Goal: Transaction & Acquisition: Purchase product/service

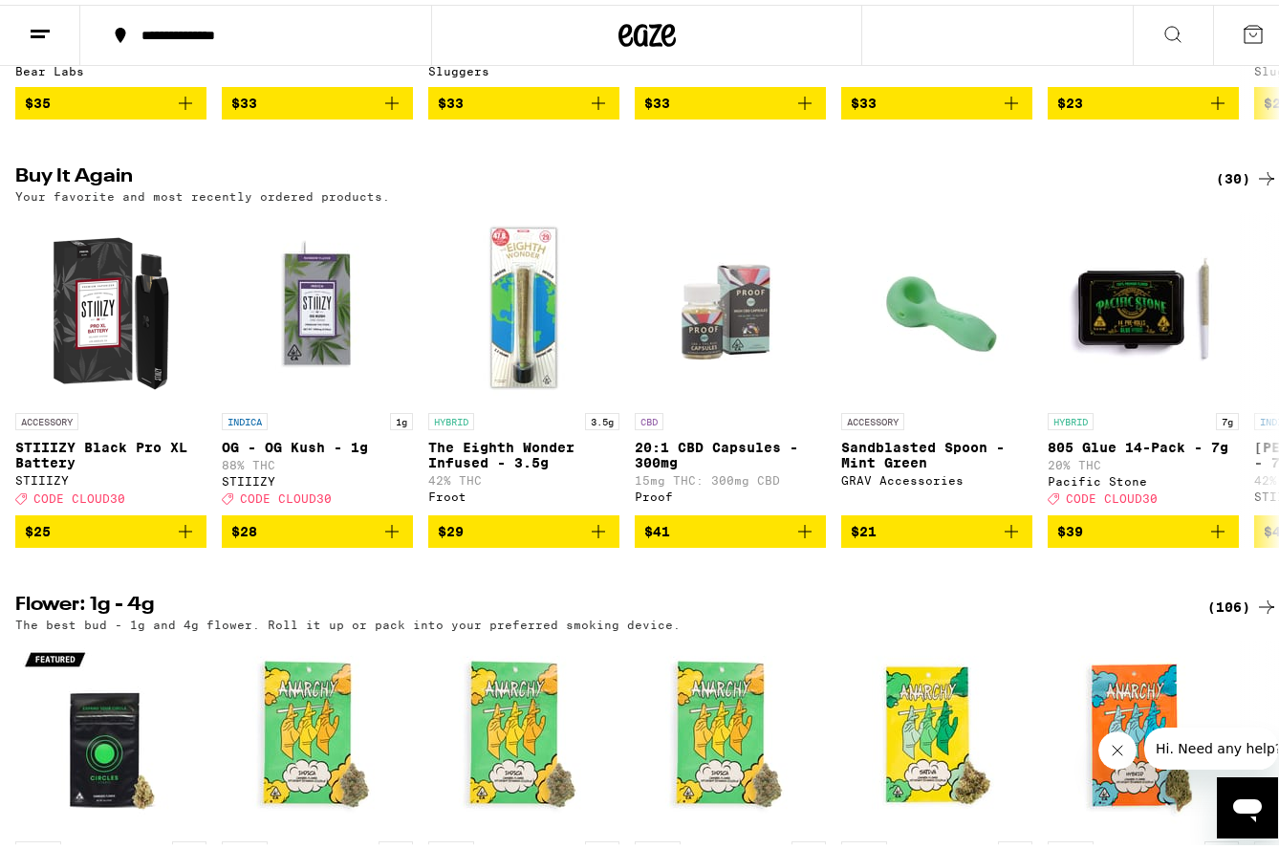
scroll to position [1912, 0]
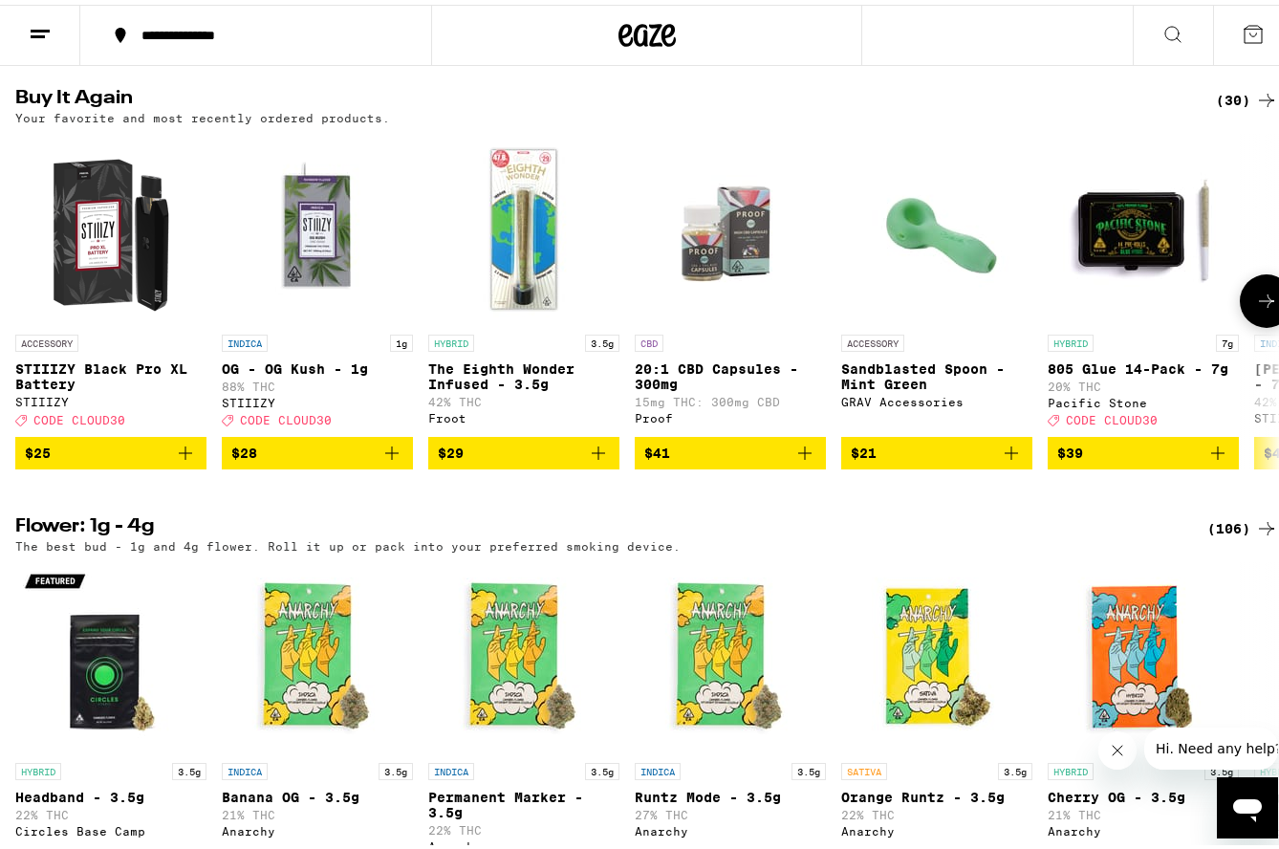
click at [1240, 323] on button at bounding box center [1267, 297] width 54 height 54
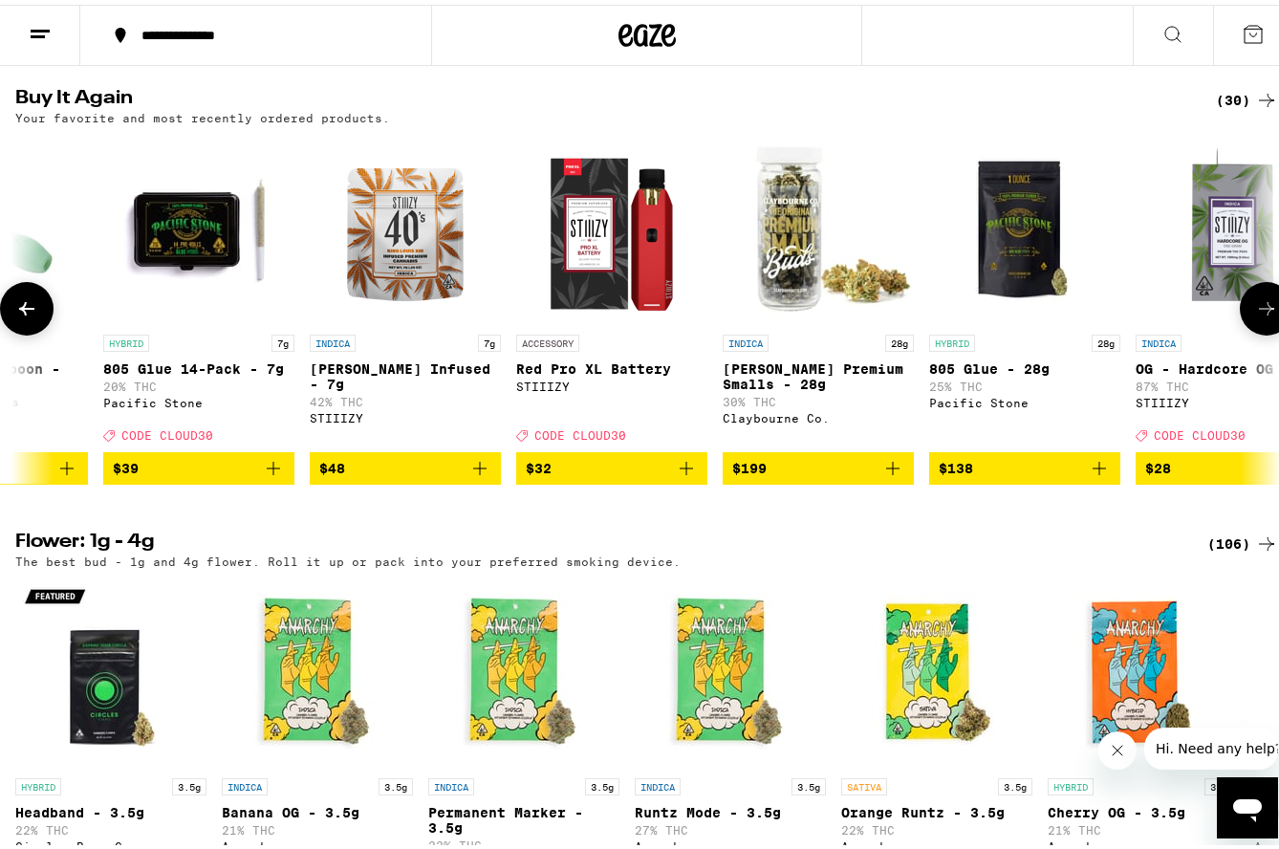
scroll to position [0, 1040]
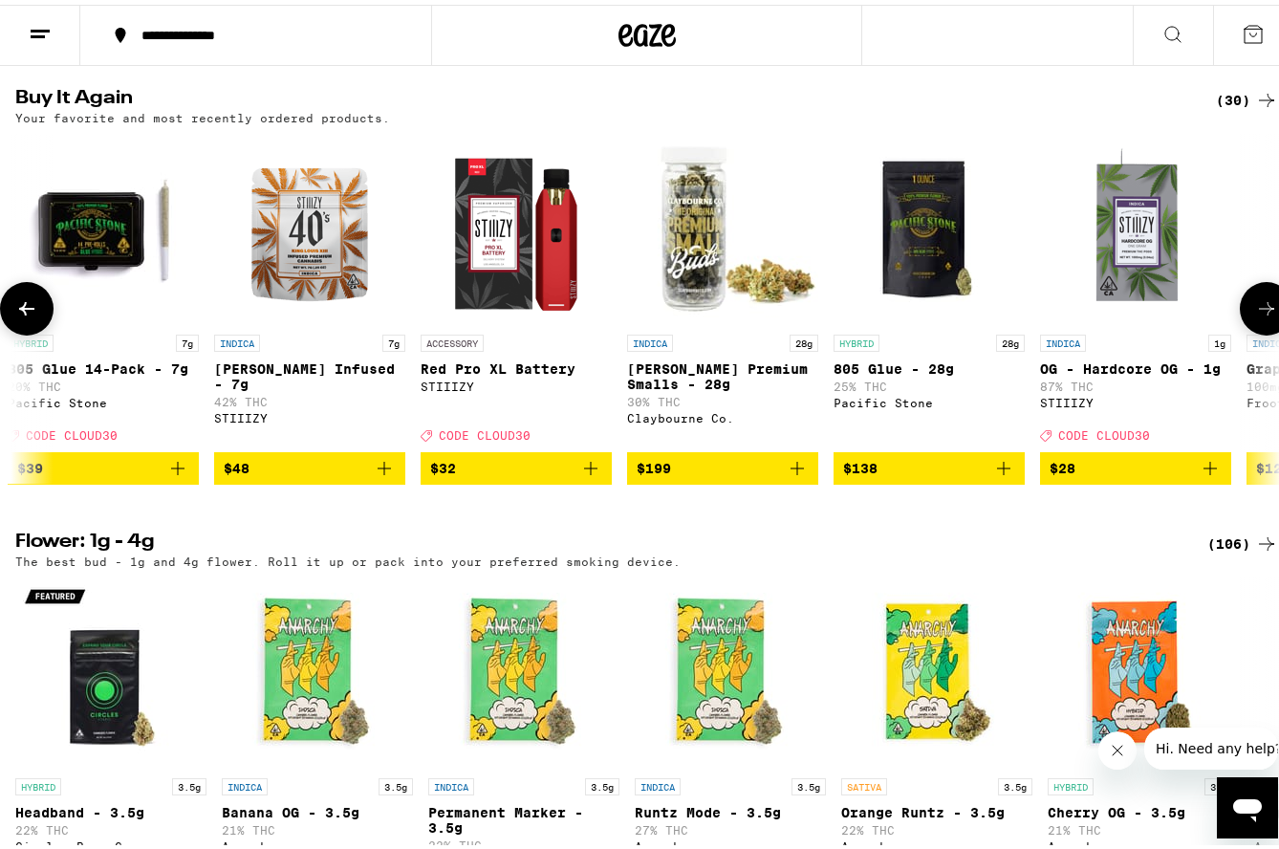
click at [1255, 315] on icon at bounding box center [1266, 303] width 23 height 23
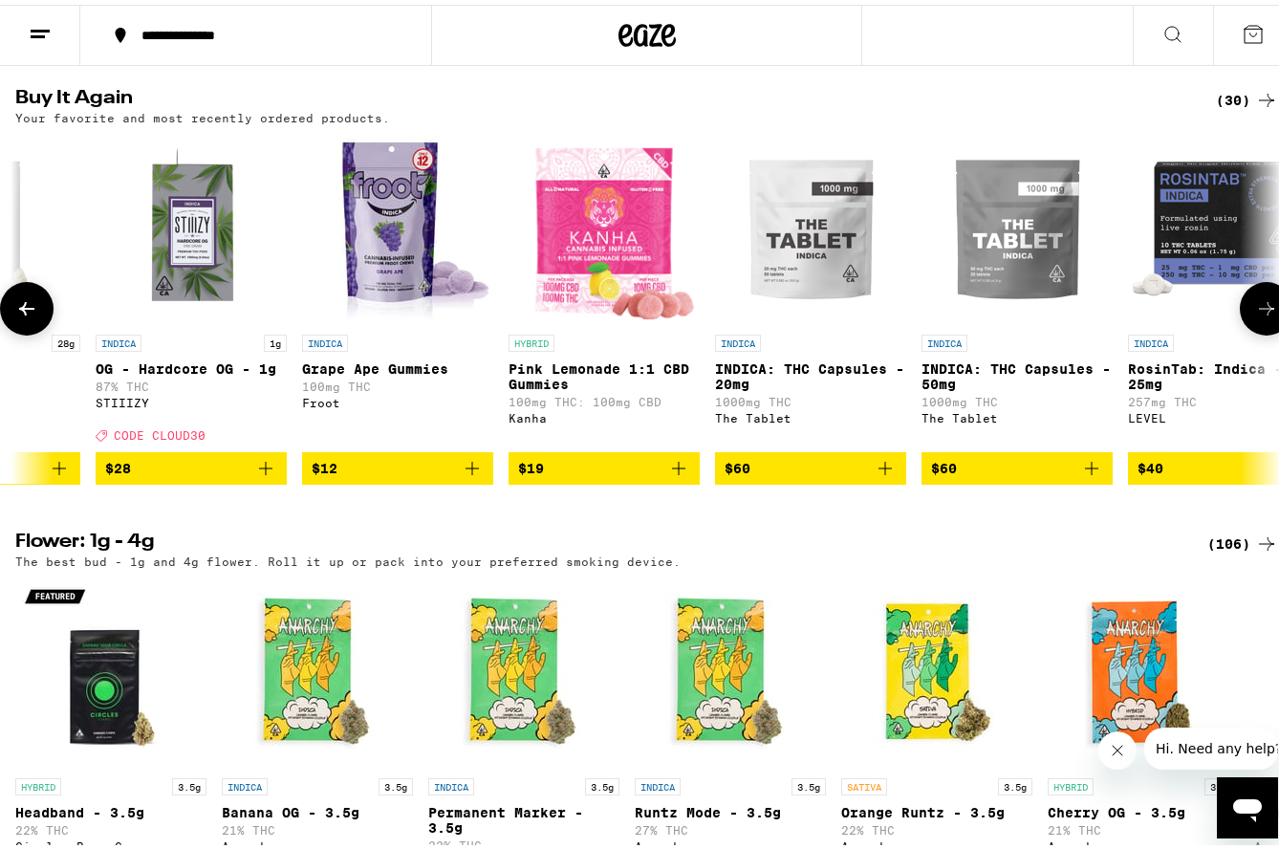
scroll to position [0, 2080]
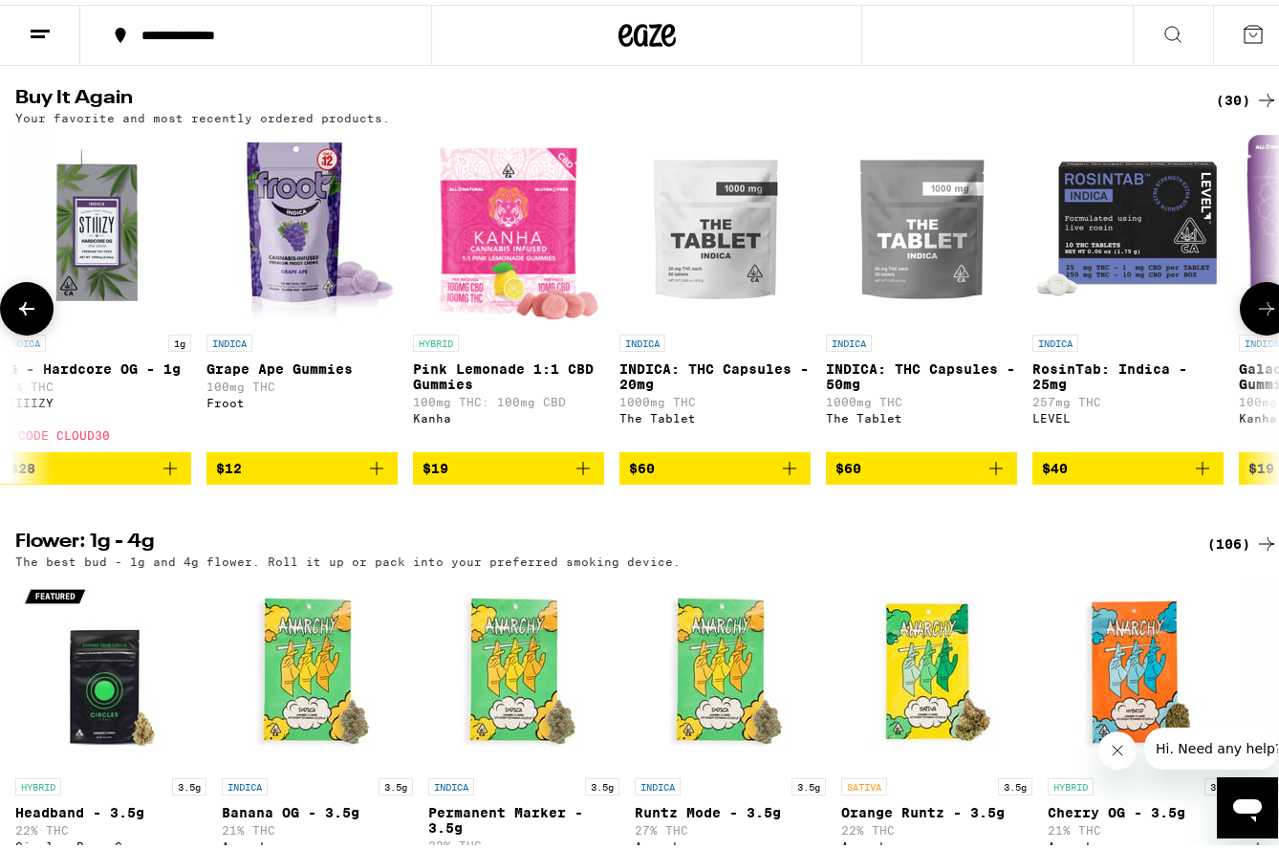
click at [1255, 315] on icon at bounding box center [1266, 303] width 23 height 23
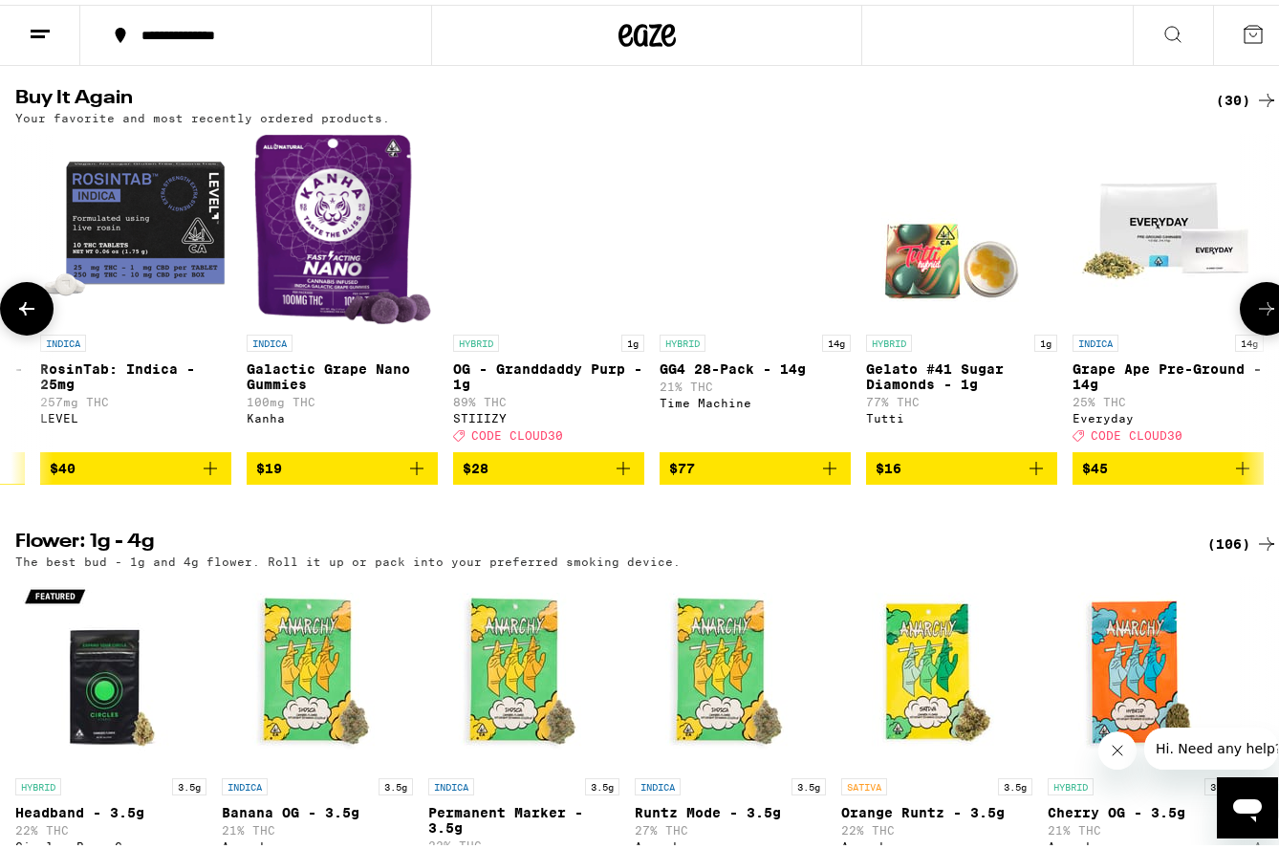
scroll to position [0, 3120]
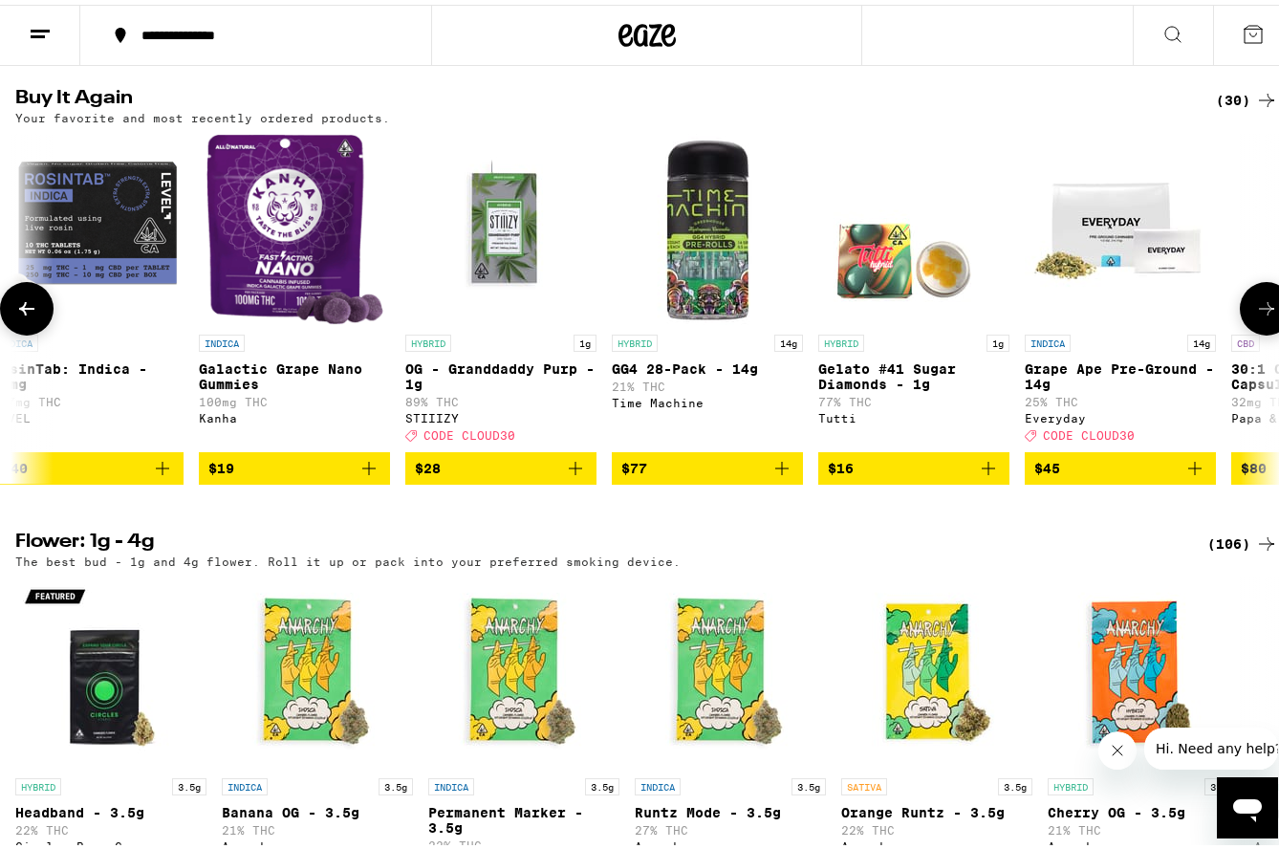
click at [32, 315] on icon at bounding box center [26, 303] width 23 height 23
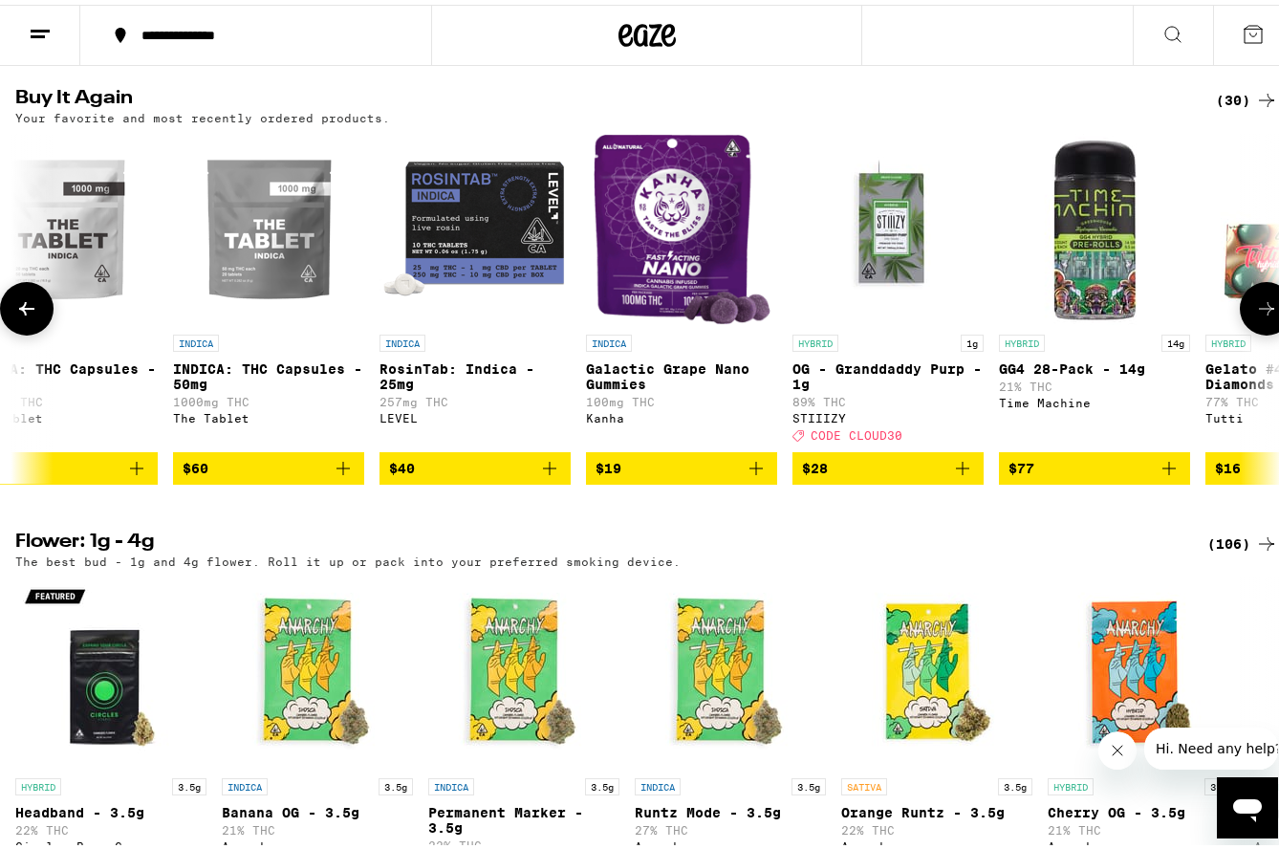
click at [32, 315] on icon at bounding box center [26, 303] width 23 height 23
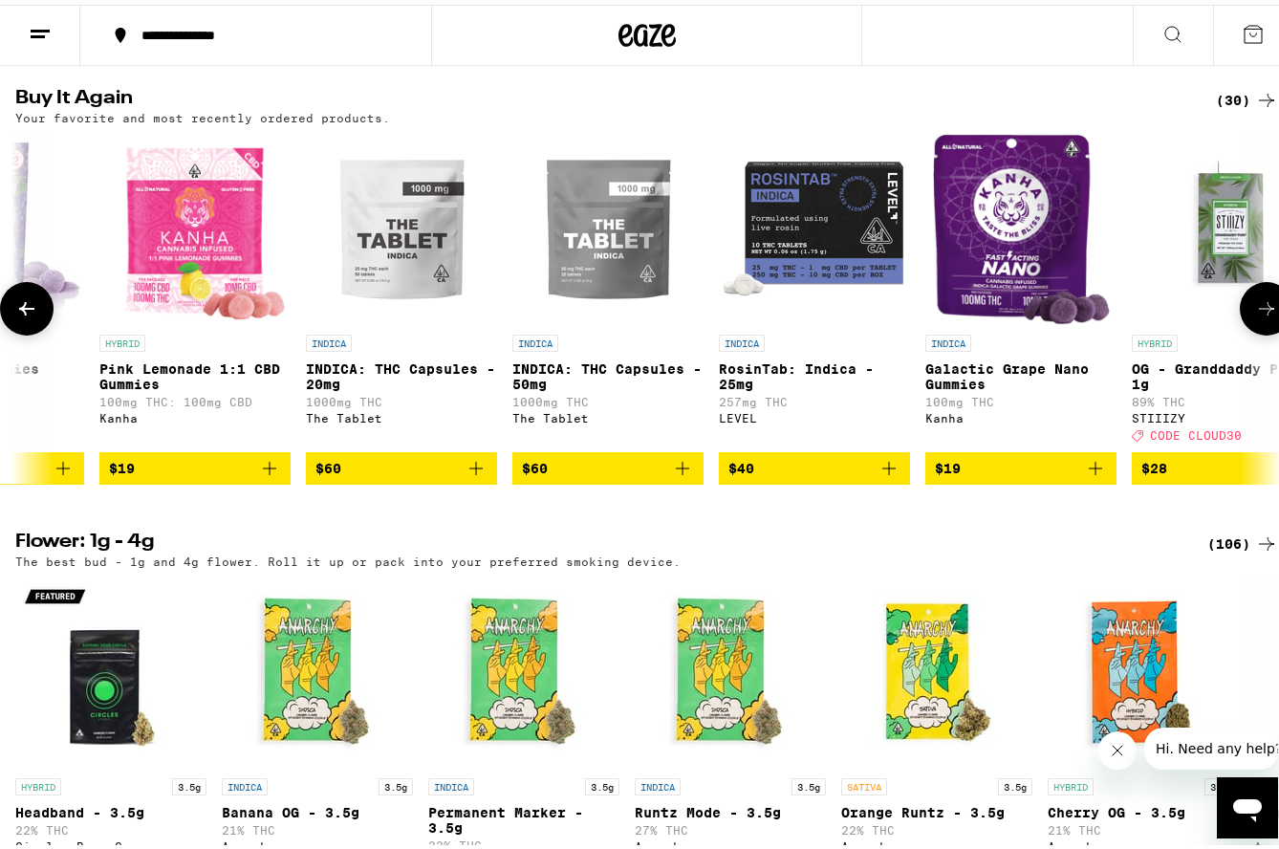
click at [32, 315] on icon at bounding box center [26, 303] width 23 height 23
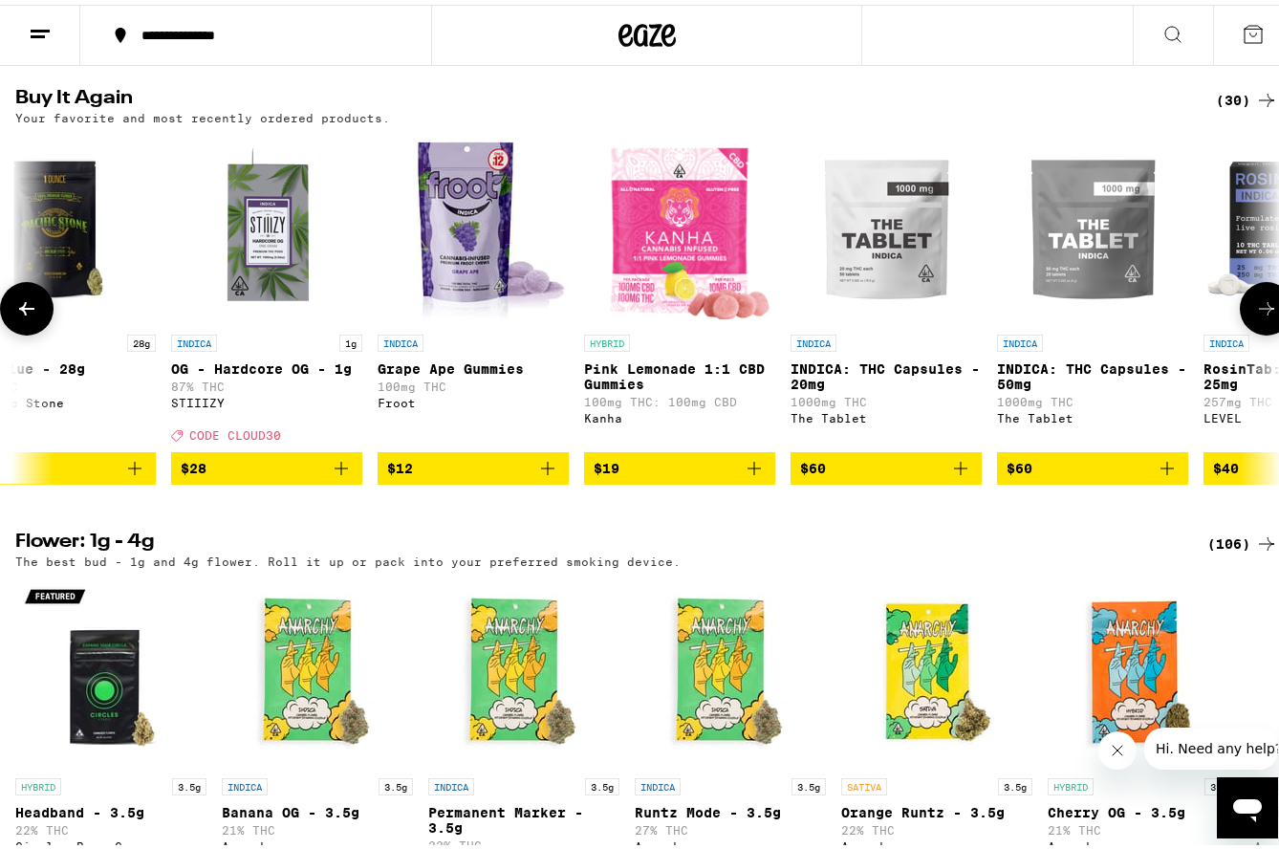
click at [32, 315] on icon at bounding box center [26, 303] width 23 height 23
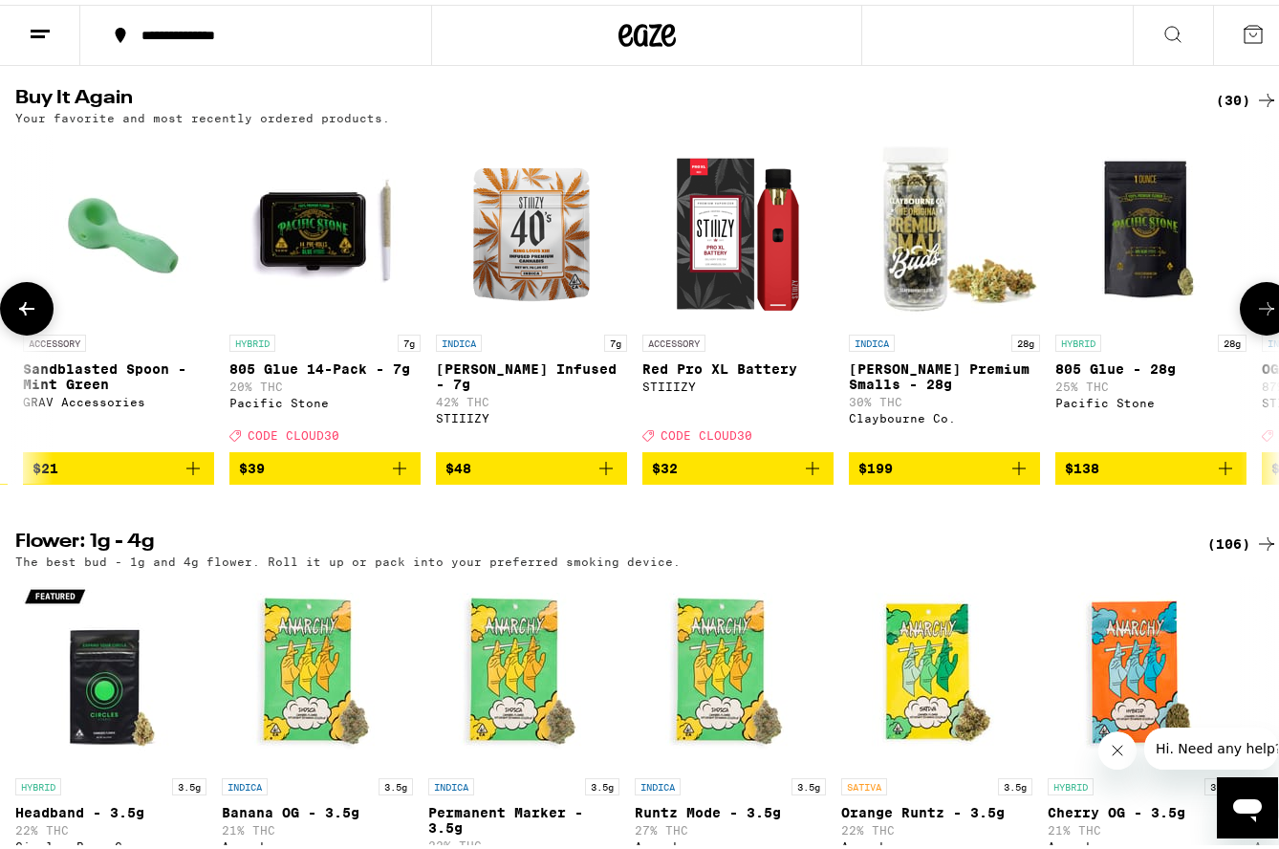
click at [33, 315] on icon at bounding box center [26, 303] width 23 height 23
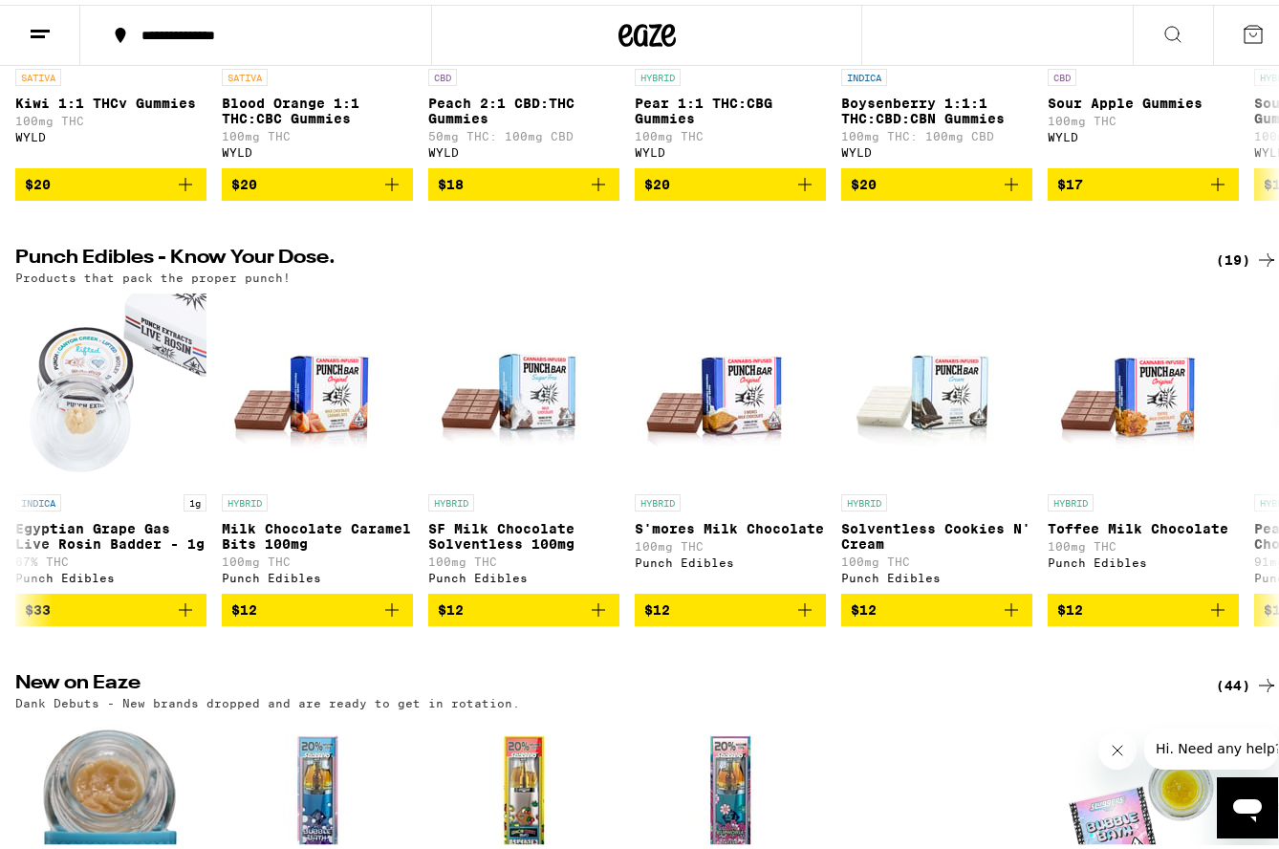
scroll to position [0, 0]
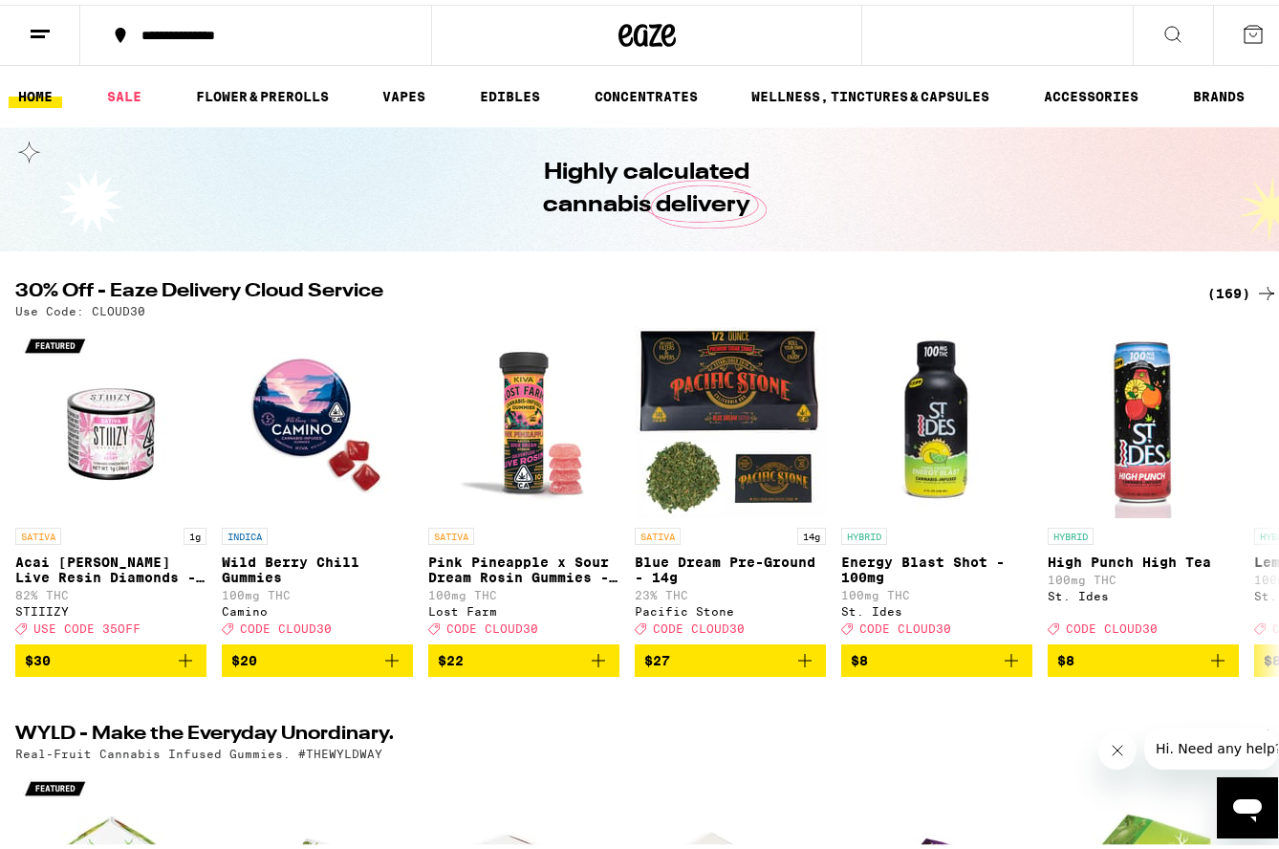
click at [1216, 288] on div "(169)" at bounding box center [1242, 288] width 71 height 23
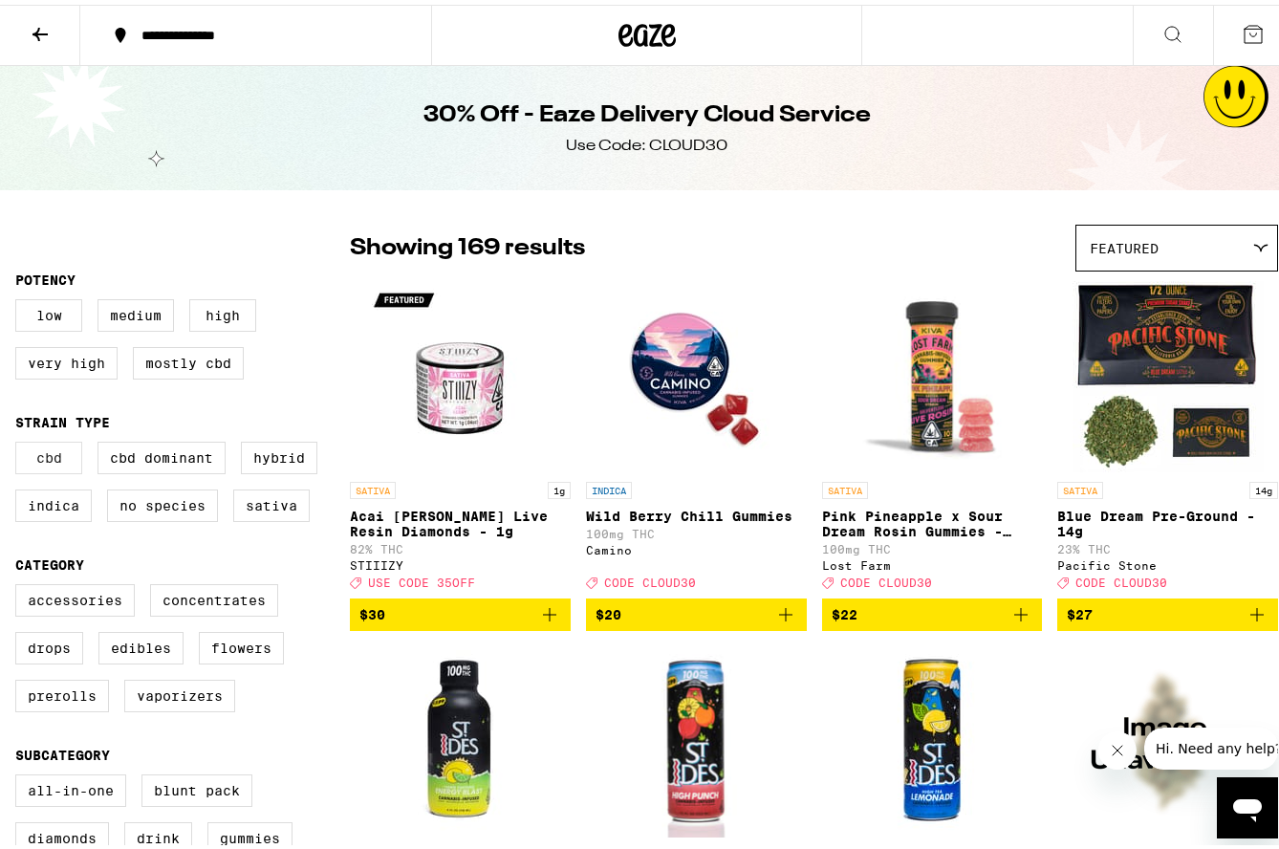
click at [36, 465] on label "CBD" at bounding box center [48, 453] width 67 height 32
click at [20, 441] on input "CBD" at bounding box center [19, 440] width 1 height 1
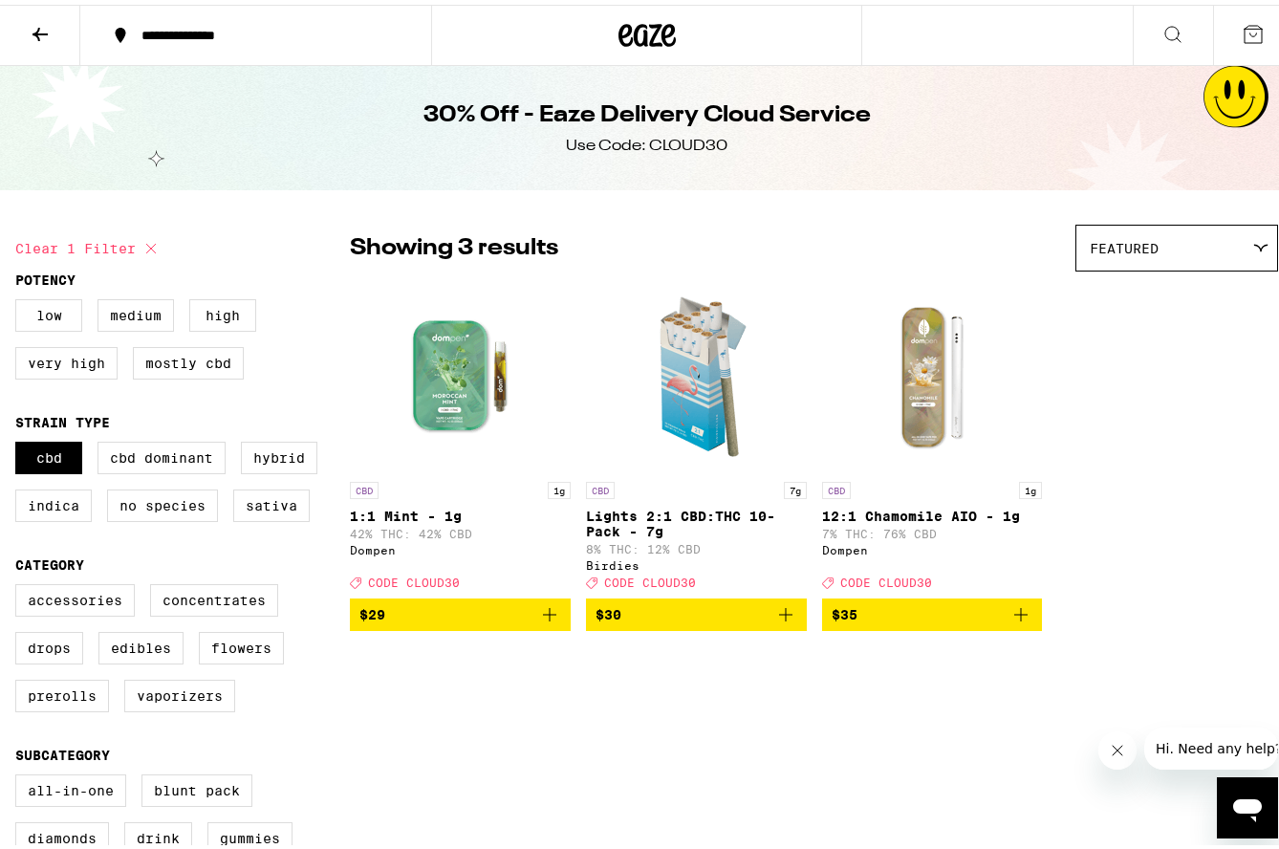
drag, startPoint x: 40, startPoint y: 464, endPoint x: 92, endPoint y: 461, distance: 51.7
click at [41, 463] on label "CBD" at bounding box center [48, 453] width 67 height 32
click at [20, 441] on input "CBD" at bounding box center [19, 440] width 1 height 1
checkbox input "false"
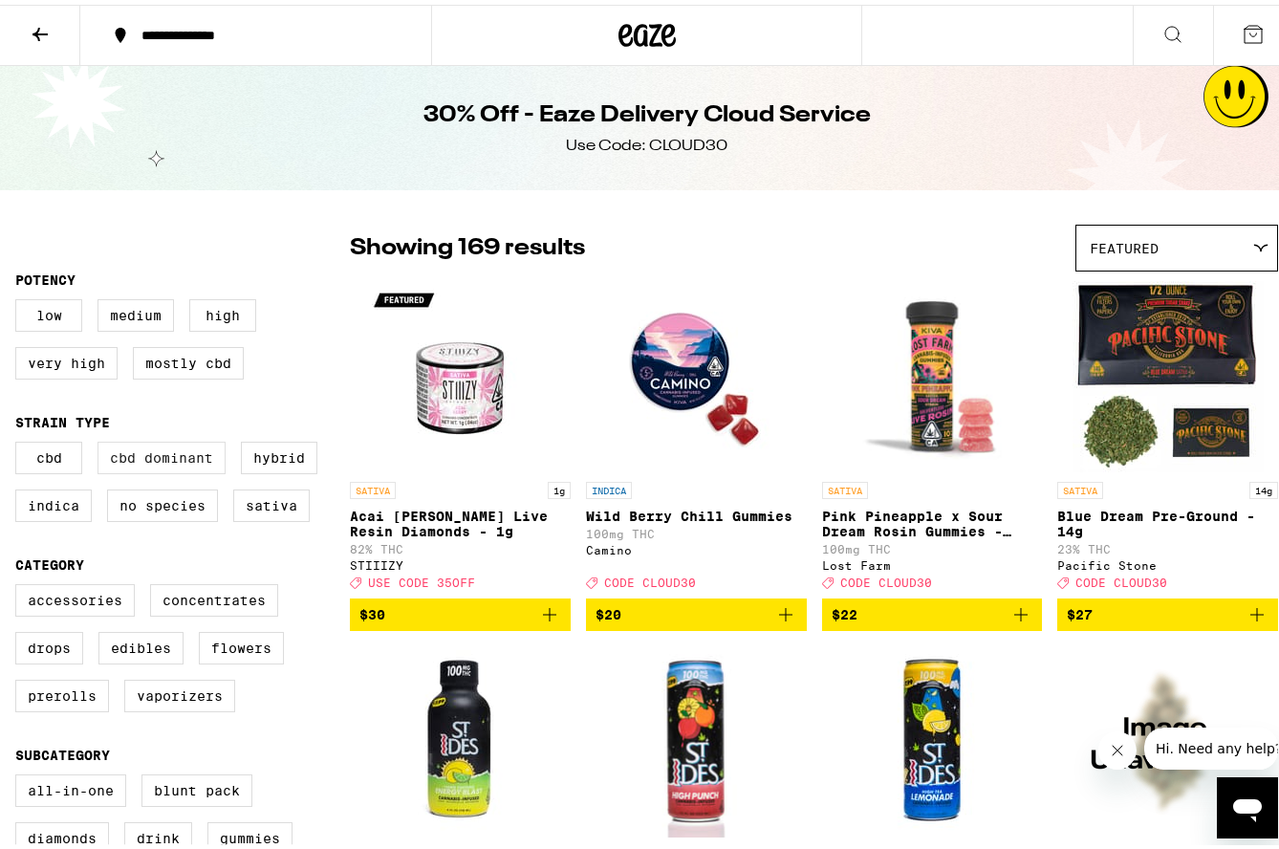
click at [137, 461] on label "CBD Dominant" at bounding box center [161, 453] width 128 height 32
click at [20, 441] on input "CBD Dominant" at bounding box center [19, 440] width 1 height 1
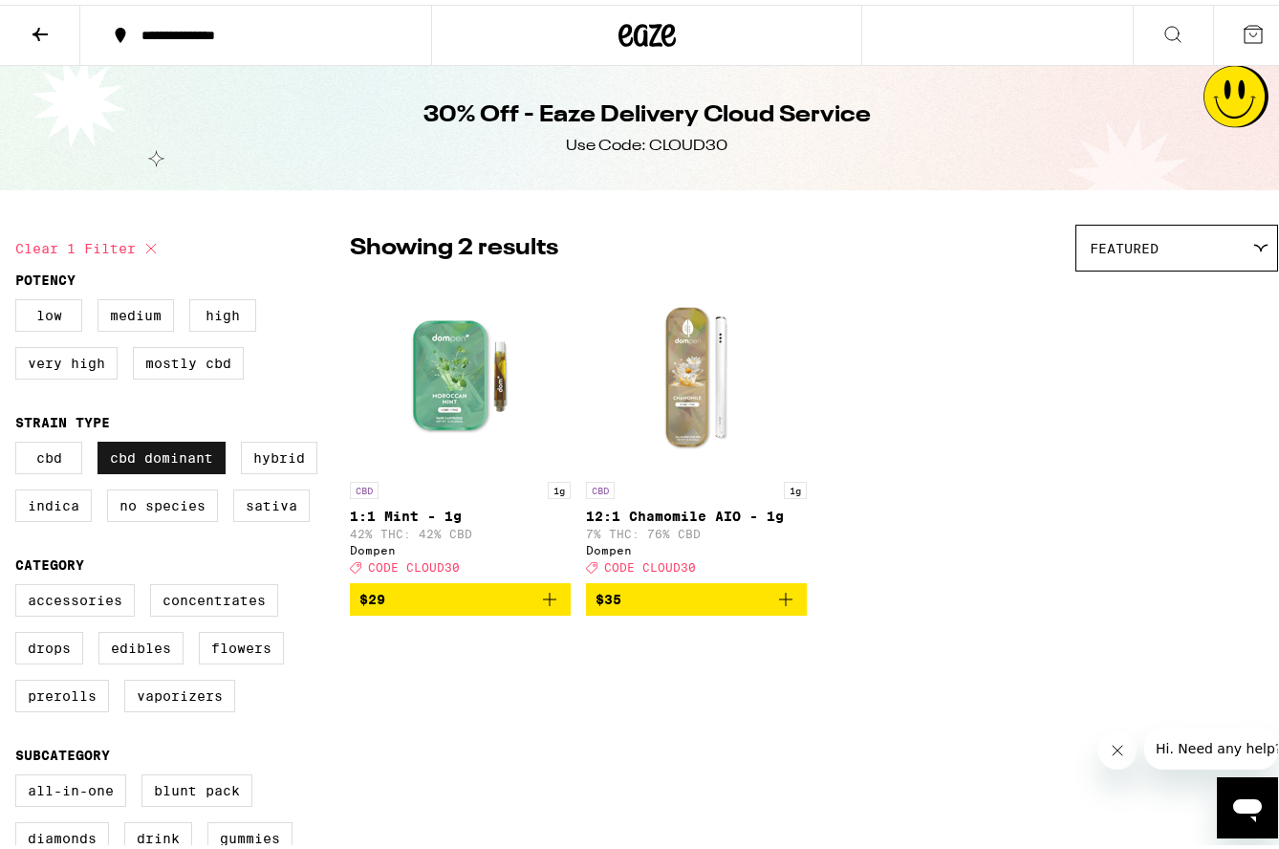
click at [137, 461] on label "CBD Dominant" at bounding box center [161, 453] width 128 height 32
click at [20, 441] on input "CBD Dominant" at bounding box center [19, 440] width 1 height 1
checkbox input "false"
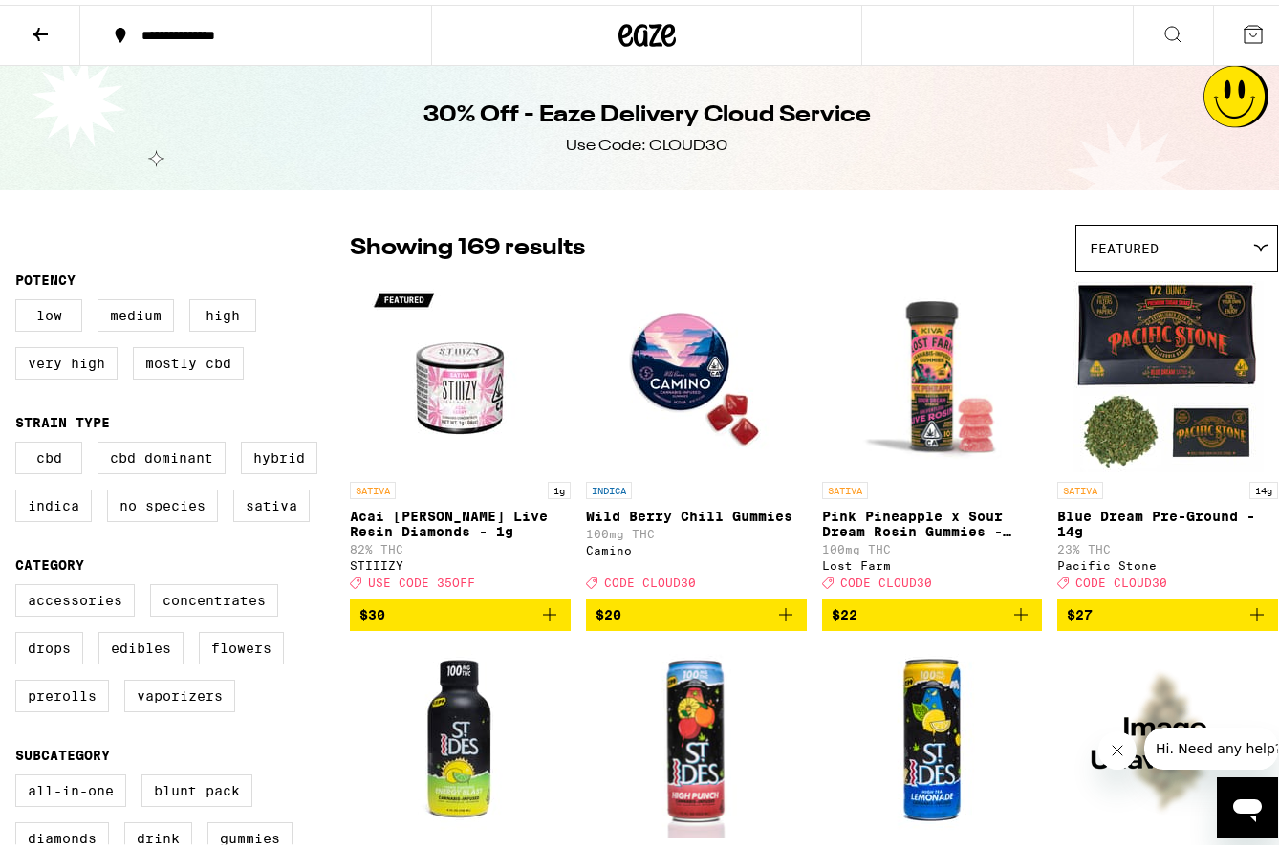
scroll to position [96, 0]
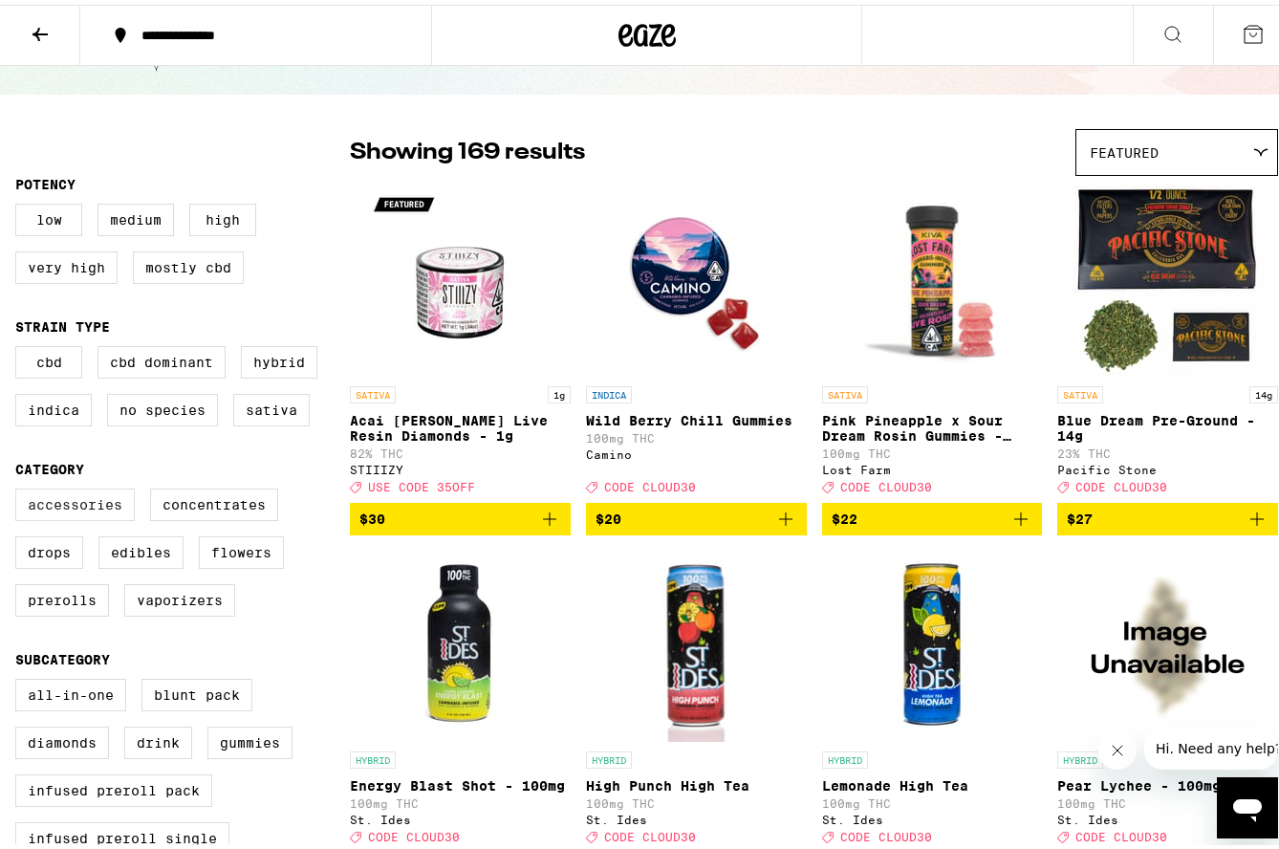
click at [43, 510] on label "Accessories" at bounding box center [74, 500] width 119 height 32
click at [20, 487] on input "Accessories" at bounding box center [19, 487] width 1 height 1
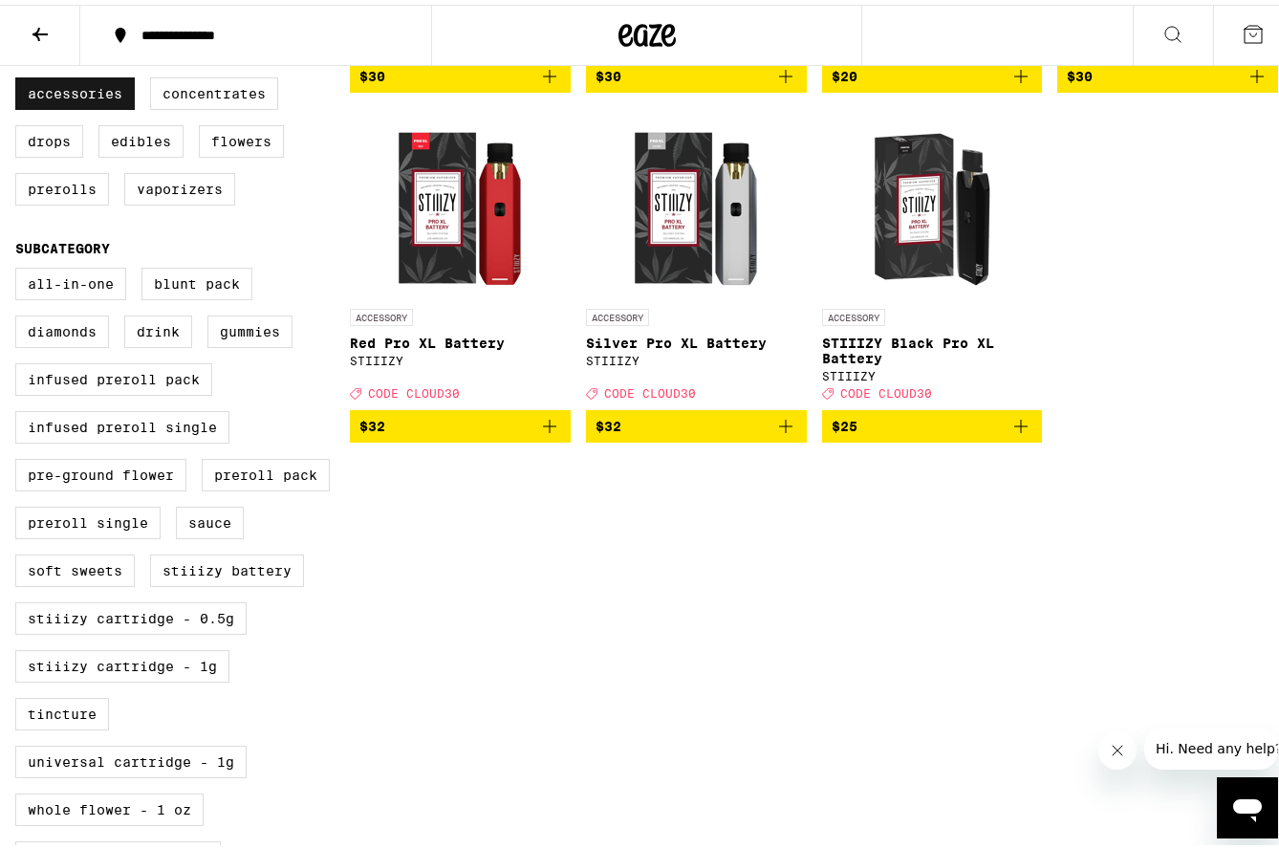
scroll to position [382, 0]
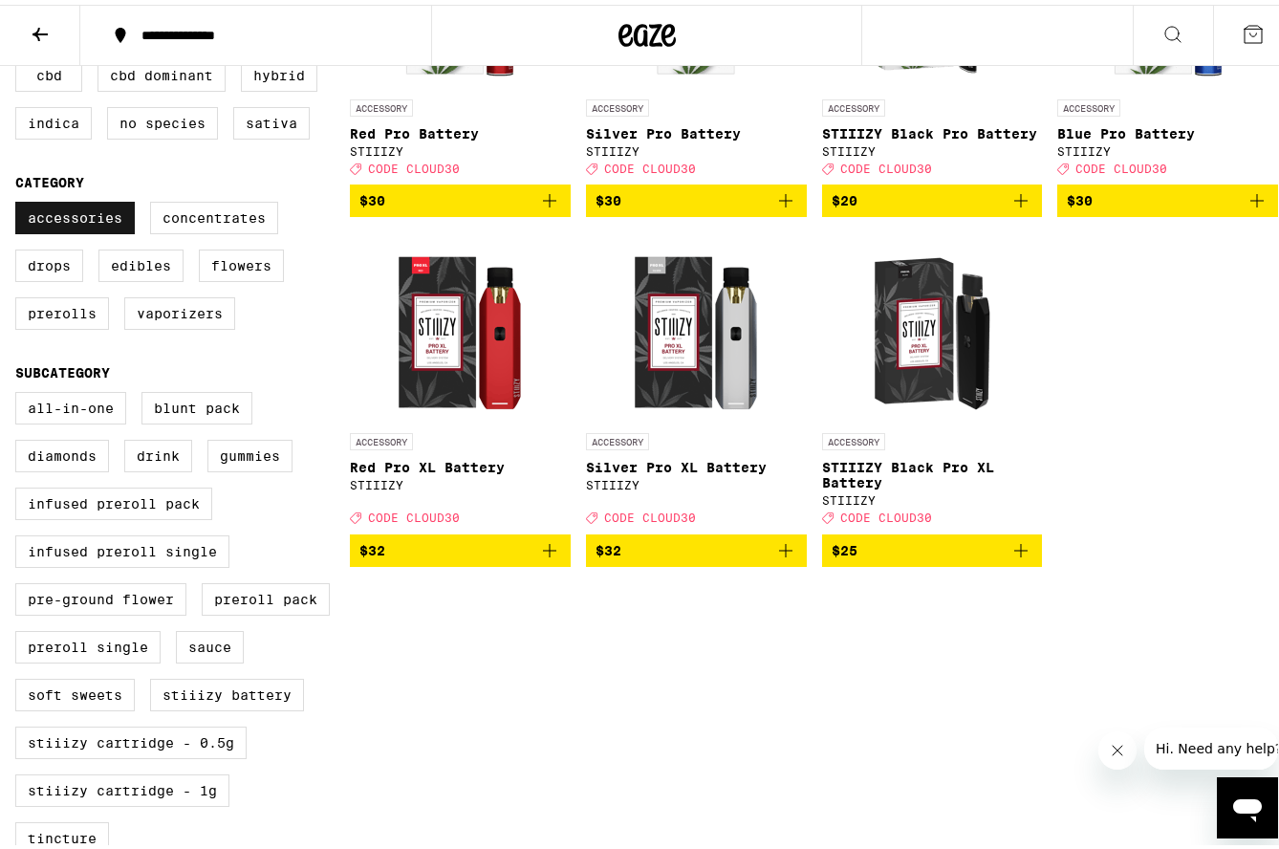
click at [61, 217] on label "Accessories" at bounding box center [74, 213] width 119 height 32
click at [20, 201] on input "Accessories" at bounding box center [19, 200] width 1 height 1
checkbox input "false"
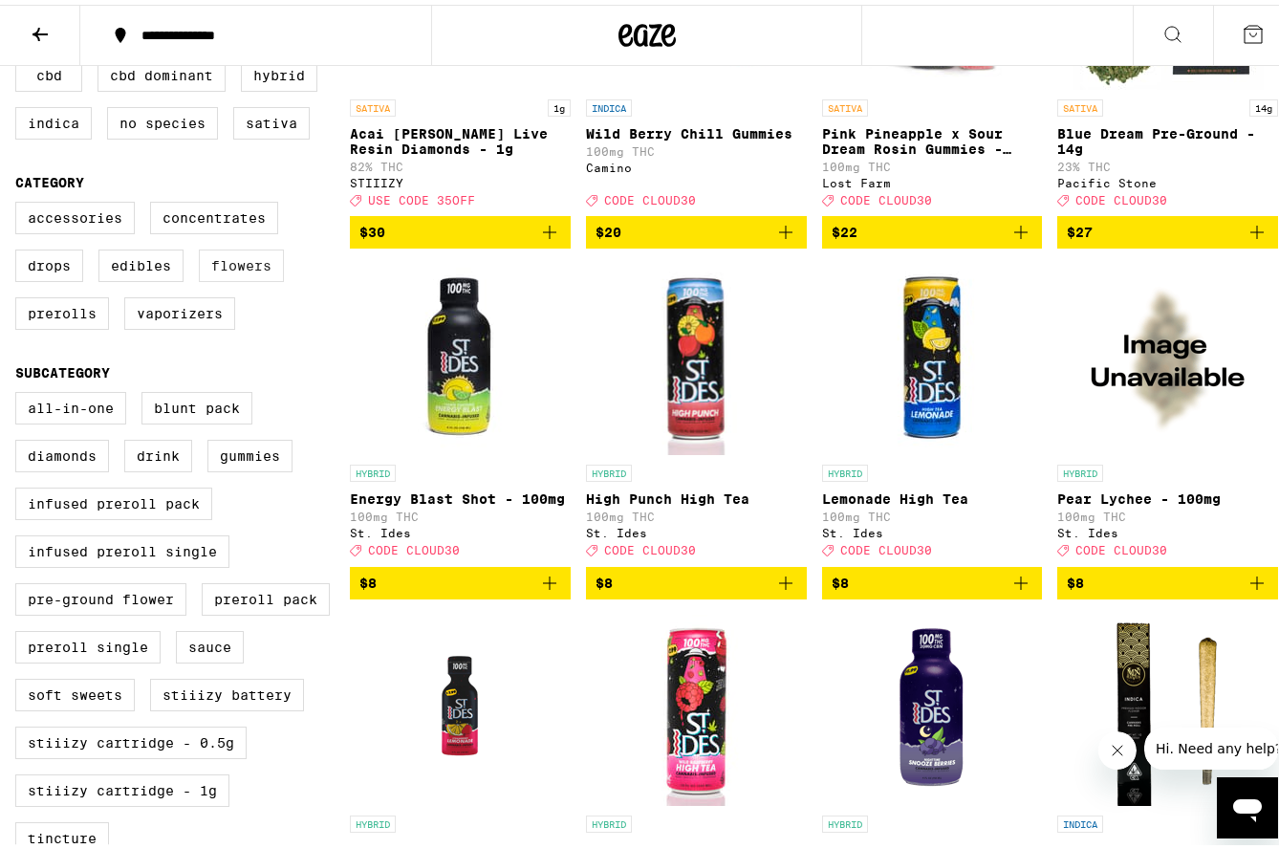
click at [233, 277] on label "Flowers" at bounding box center [241, 261] width 85 height 32
click at [20, 201] on input "Flowers" at bounding box center [19, 200] width 1 height 1
checkbox input "true"
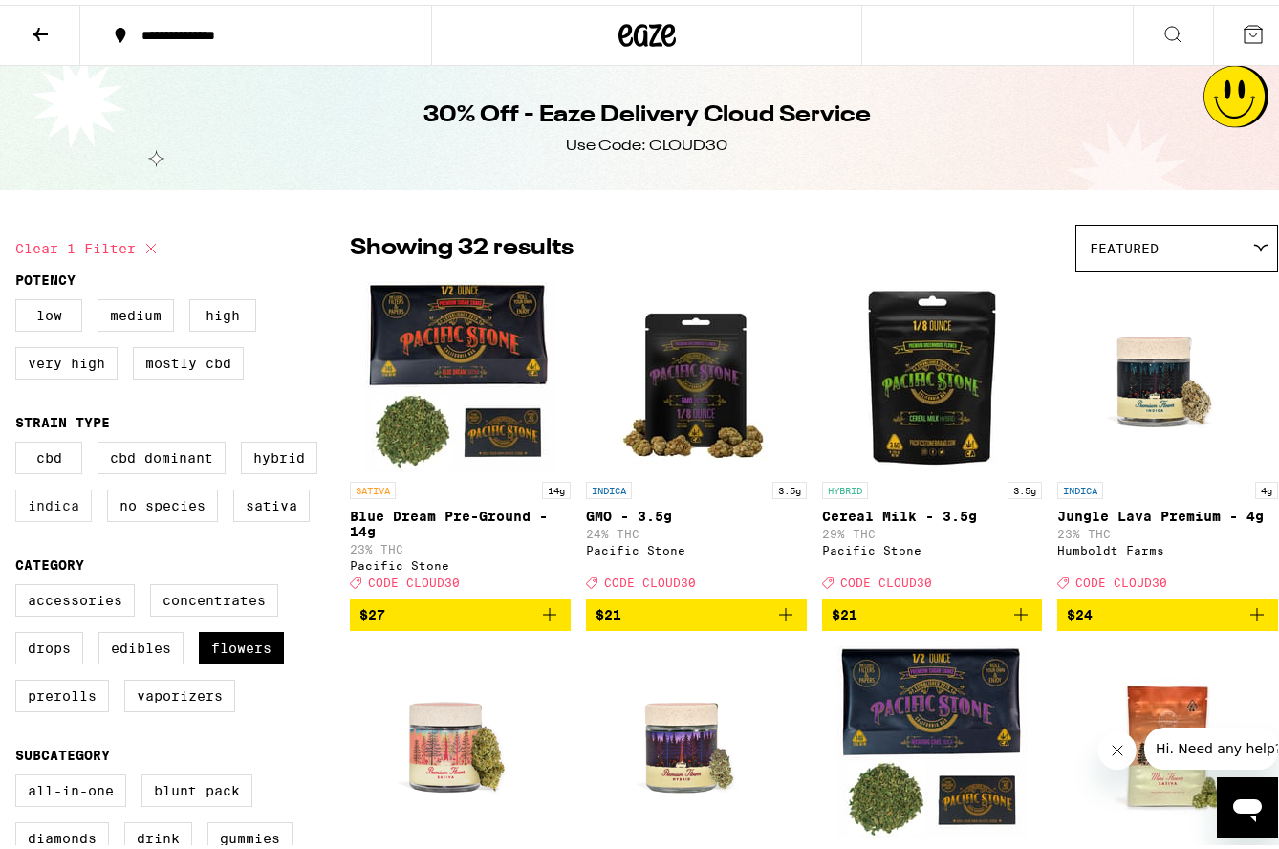
click at [55, 517] on label "Indica" at bounding box center [53, 501] width 76 height 32
click at [20, 441] on input "Indica" at bounding box center [19, 440] width 1 height 1
checkbox input "true"
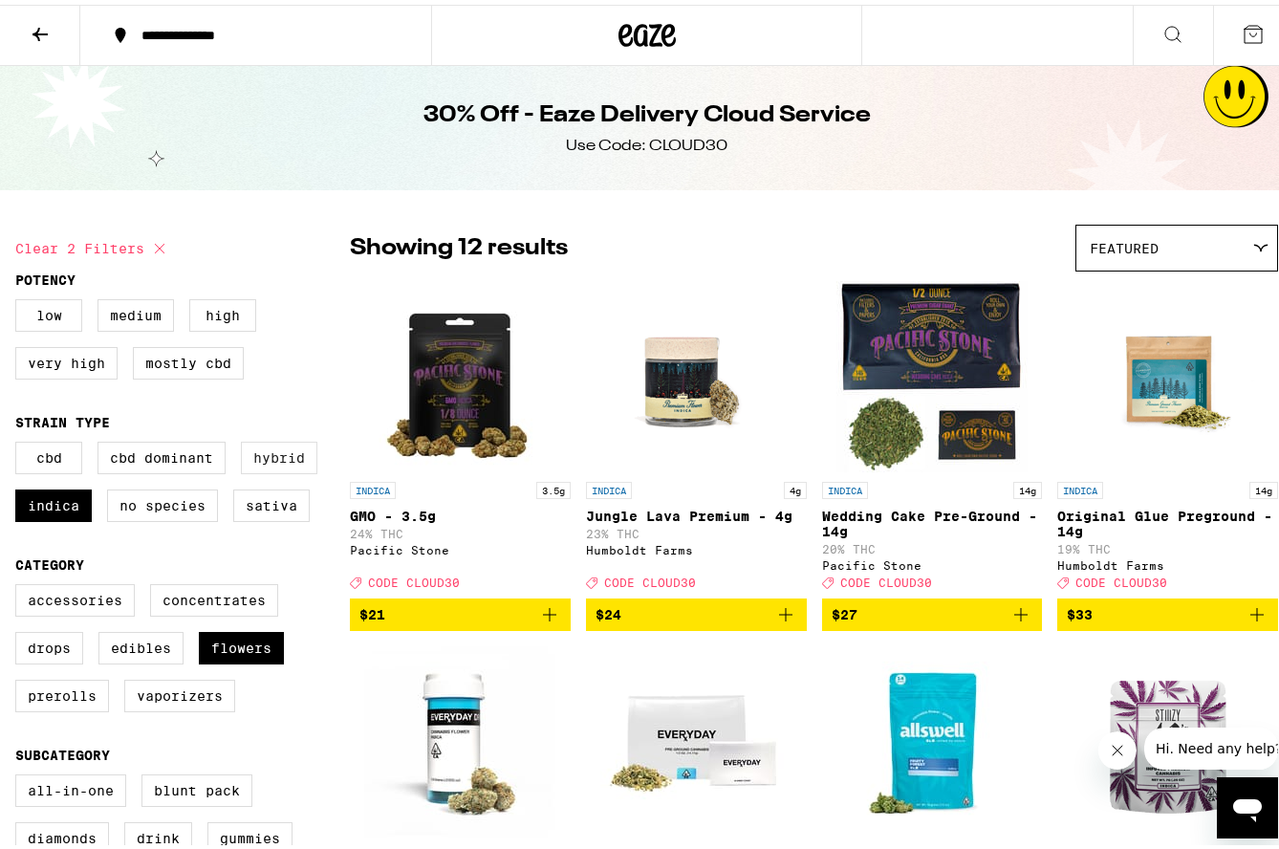
click at [275, 466] on label "Hybrid" at bounding box center [279, 453] width 76 height 32
click at [20, 441] on input "Hybrid" at bounding box center [19, 440] width 1 height 1
checkbox input "true"
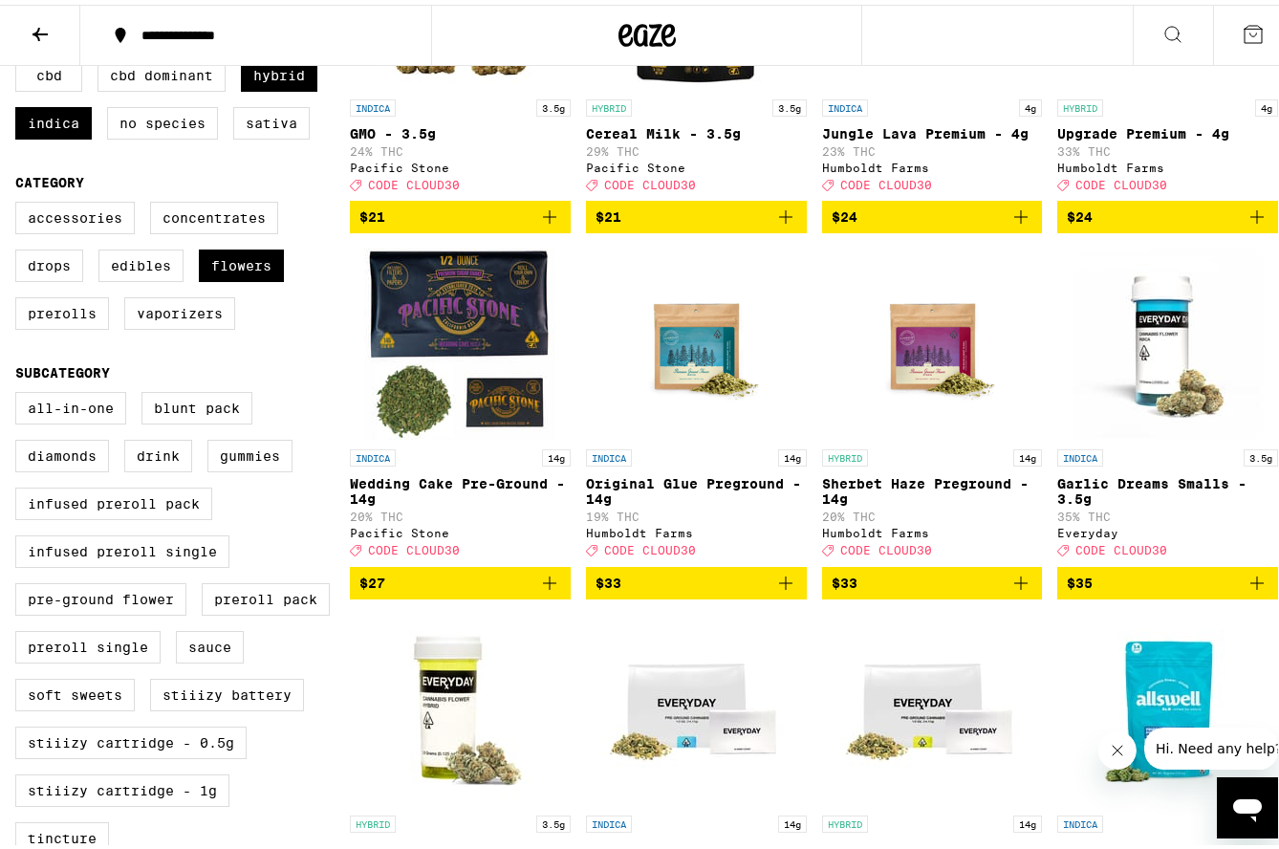
scroll to position [96, 0]
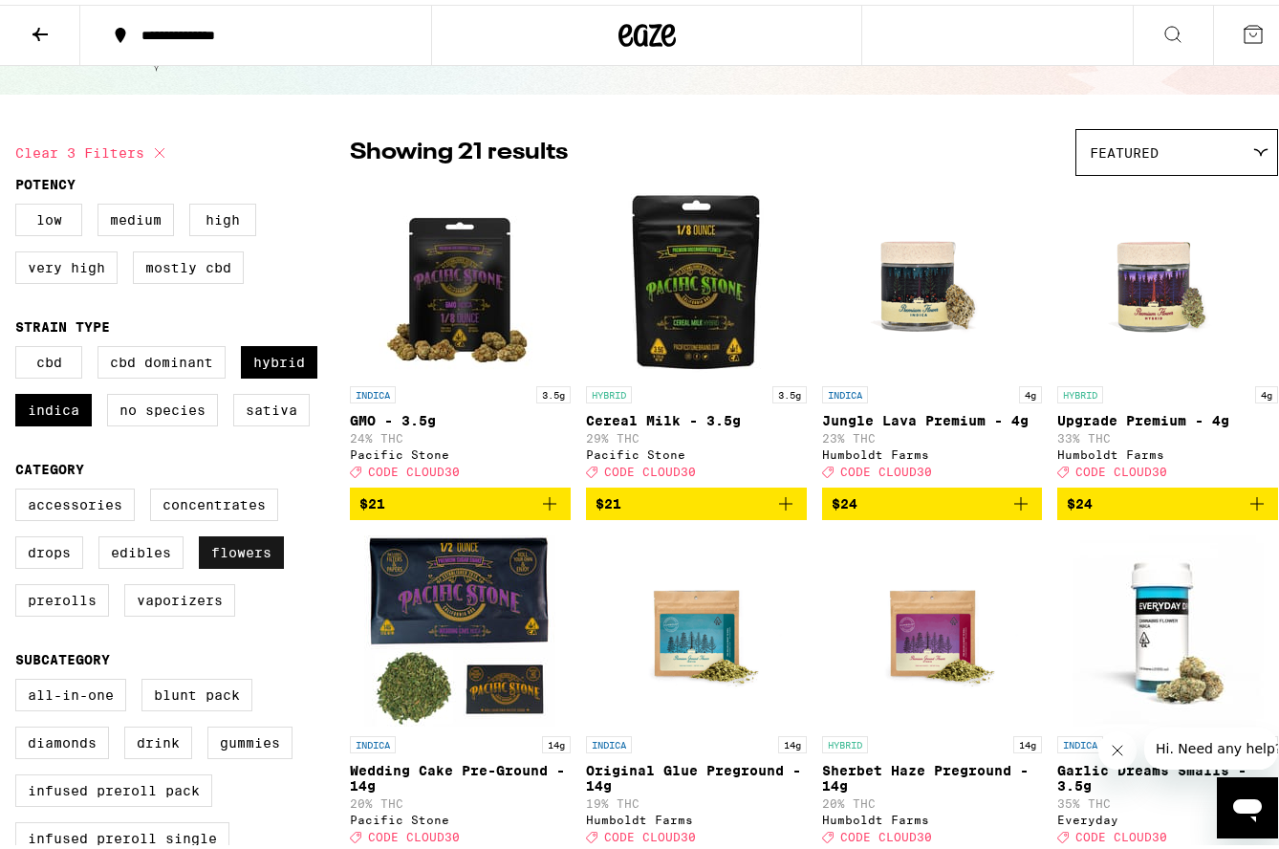
click at [217, 564] on label "Flowers" at bounding box center [241, 547] width 85 height 32
click at [20, 487] on input "Flowers" at bounding box center [19, 487] width 1 height 1
checkbox input "false"
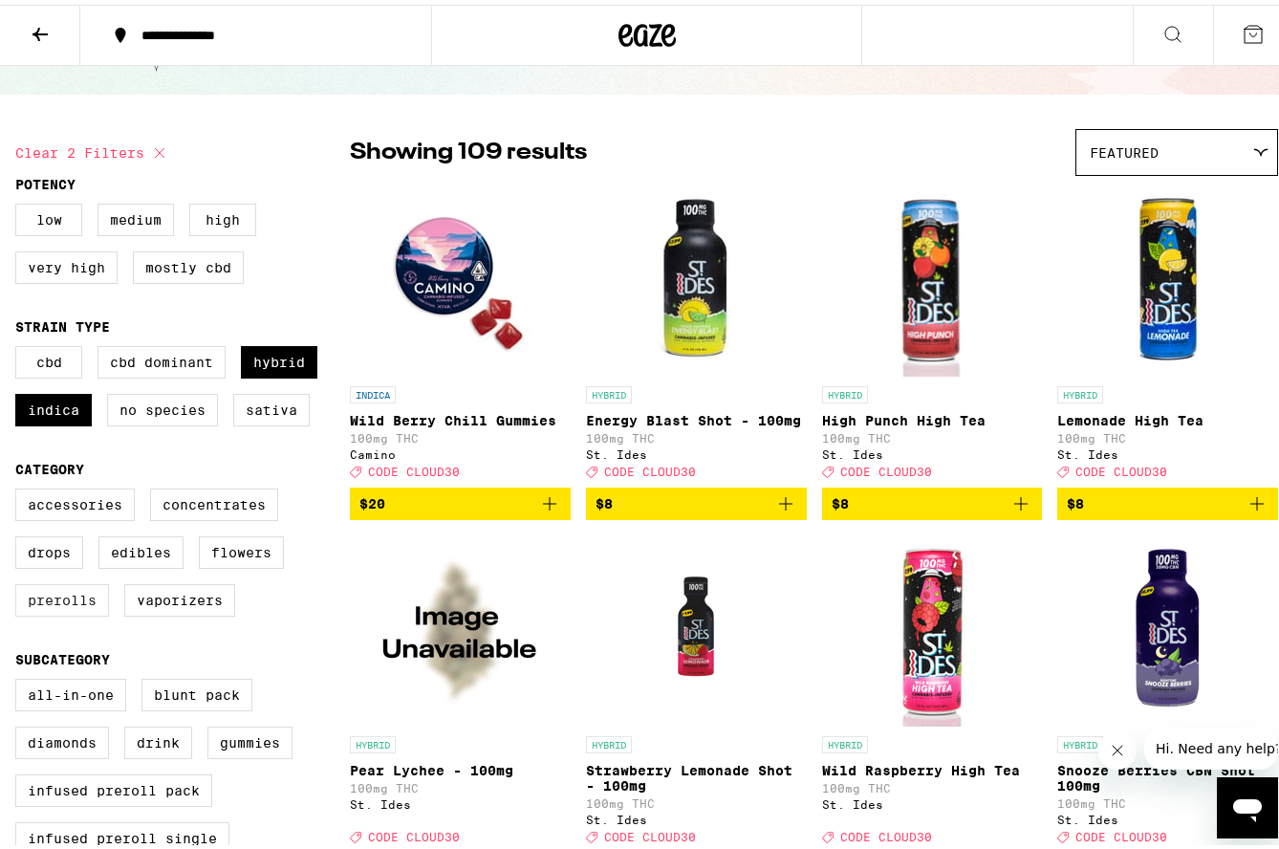
click at [44, 612] on label "Prerolls" at bounding box center [62, 595] width 94 height 32
click at [20, 487] on input "Prerolls" at bounding box center [19, 487] width 1 height 1
checkbox input "true"
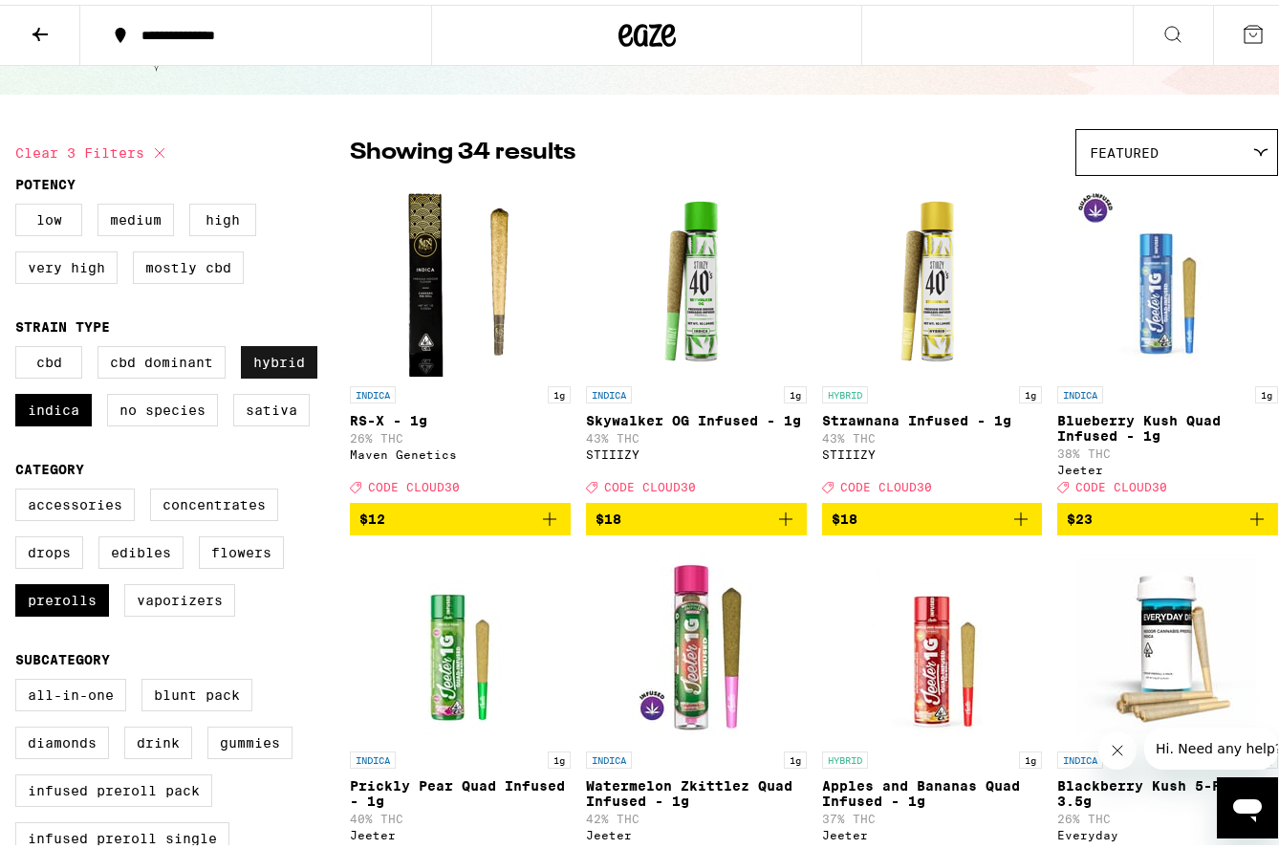
click at [270, 358] on label "Hybrid" at bounding box center [279, 357] width 76 height 32
click at [20, 345] on input "Hybrid" at bounding box center [19, 344] width 1 height 1
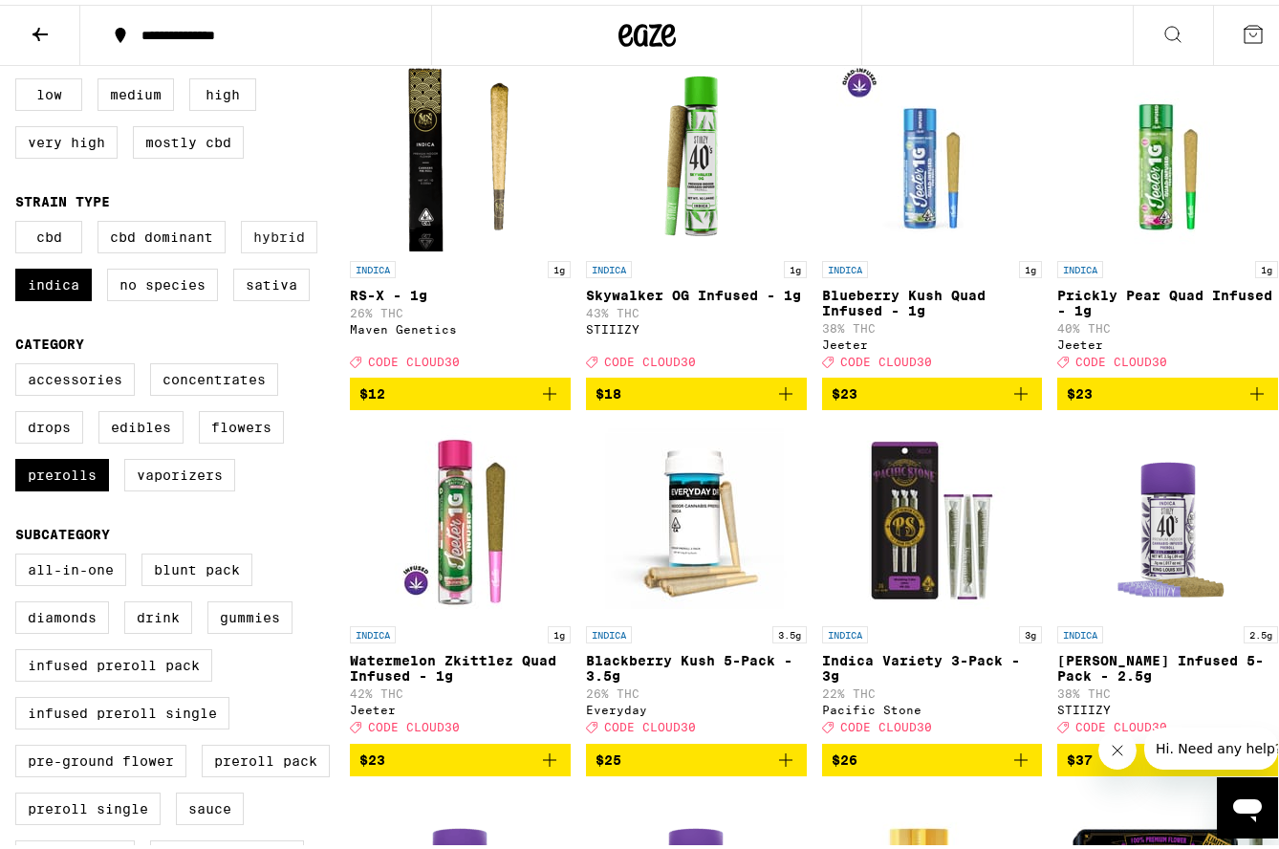
scroll to position [191, 0]
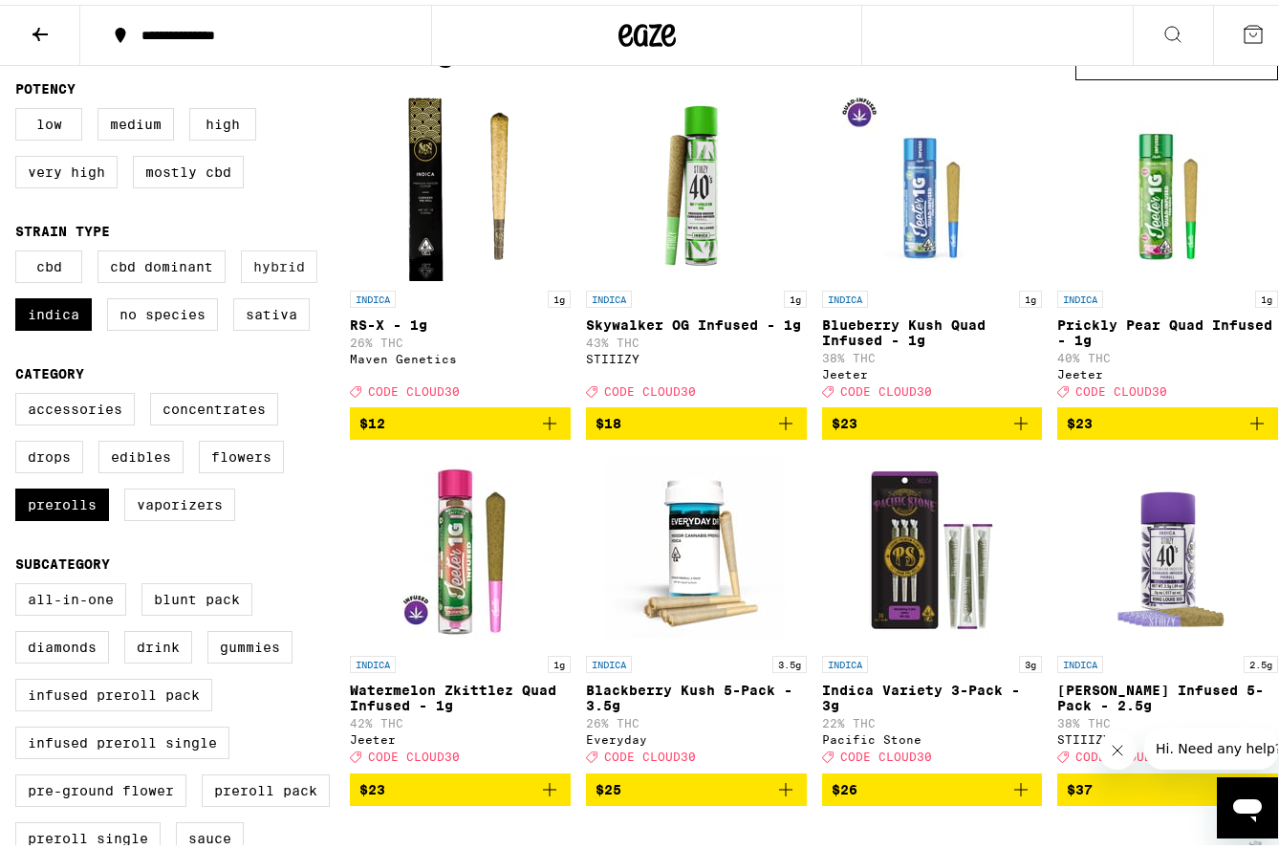
click at [272, 262] on label "Hybrid" at bounding box center [279, 262] width 76 height 32
click at [20, 249] on input "Hybrid" at bounding box center [19, 249] width 1 height 1
checkbox input "true"
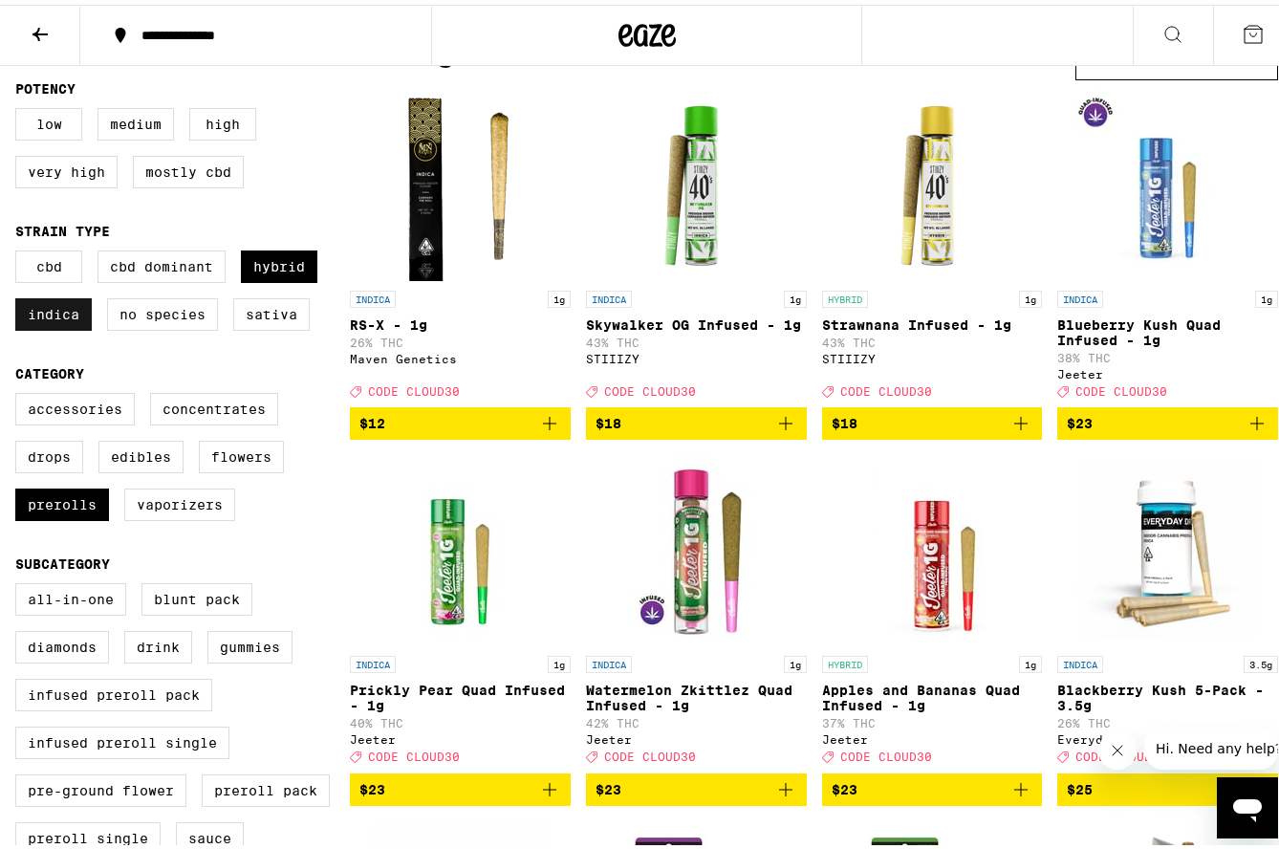
click at [69, 318] on label "Indica" at bounding box center [53, 309] width 76 height 32
click at [20, 249] on input "Indica" at bounding box center [19, 249] width 1 height 1
checkbox input "false"
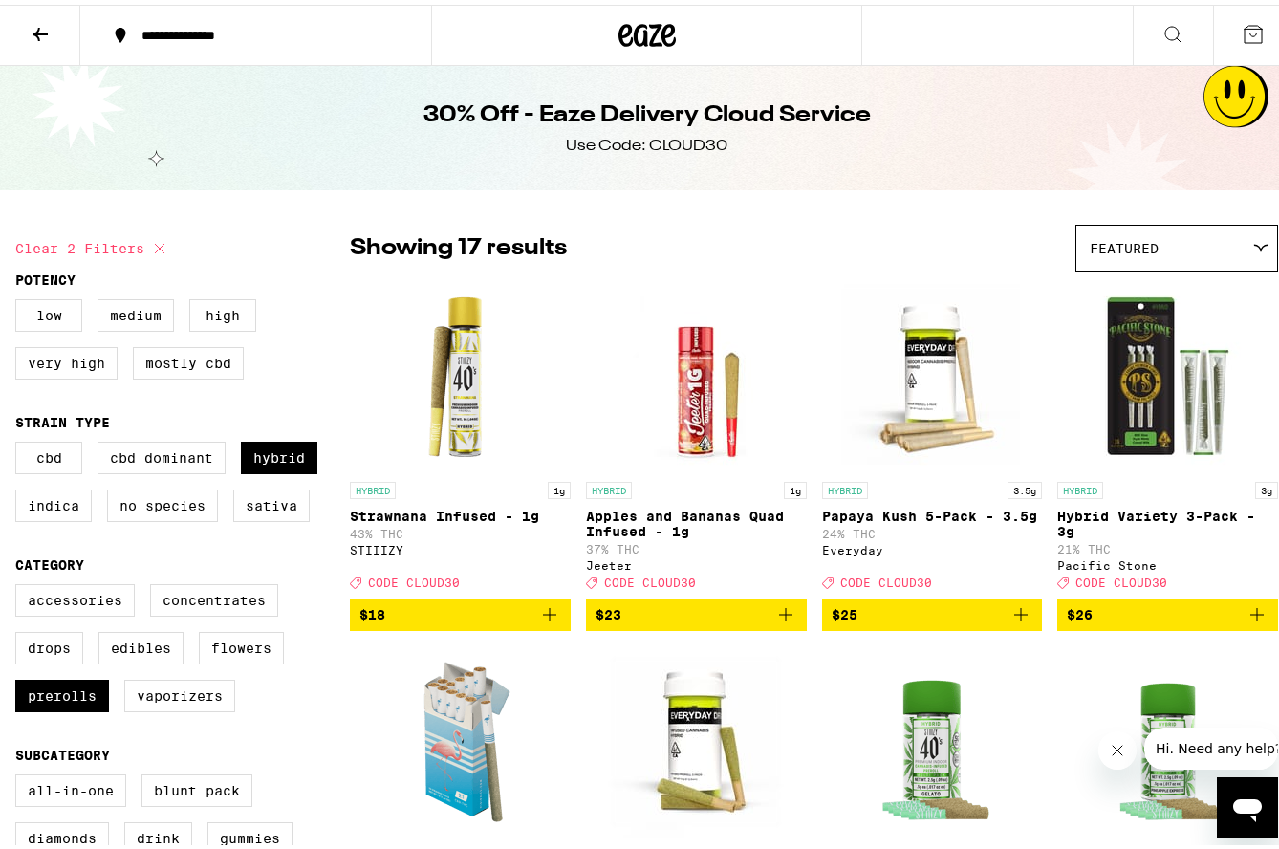
click at [31, 26] on icon at bounding box center [40, 29] width 23 height 23
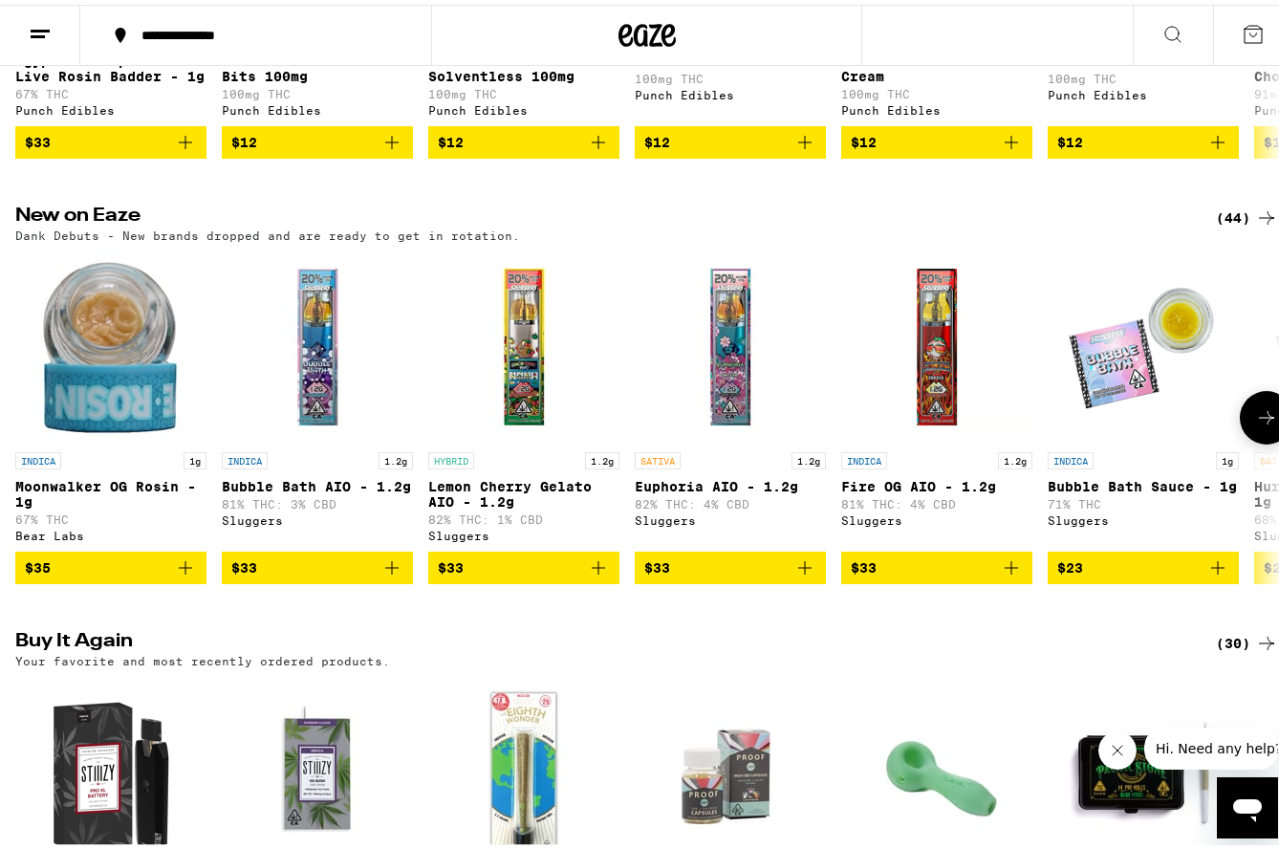
scroll to position [1434, 0]
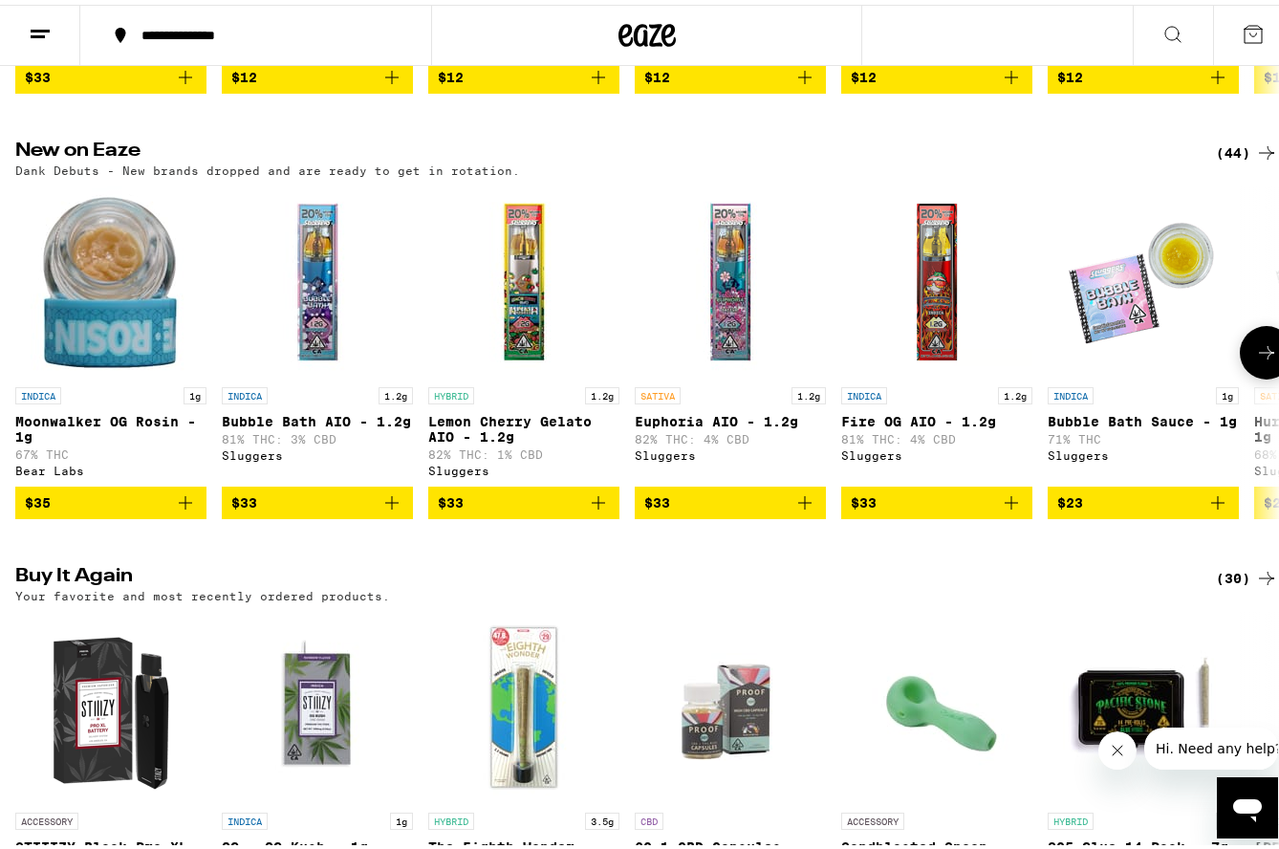
click at [1255, 359] on icon at bounding box center [1266, 347] width 23 height 23
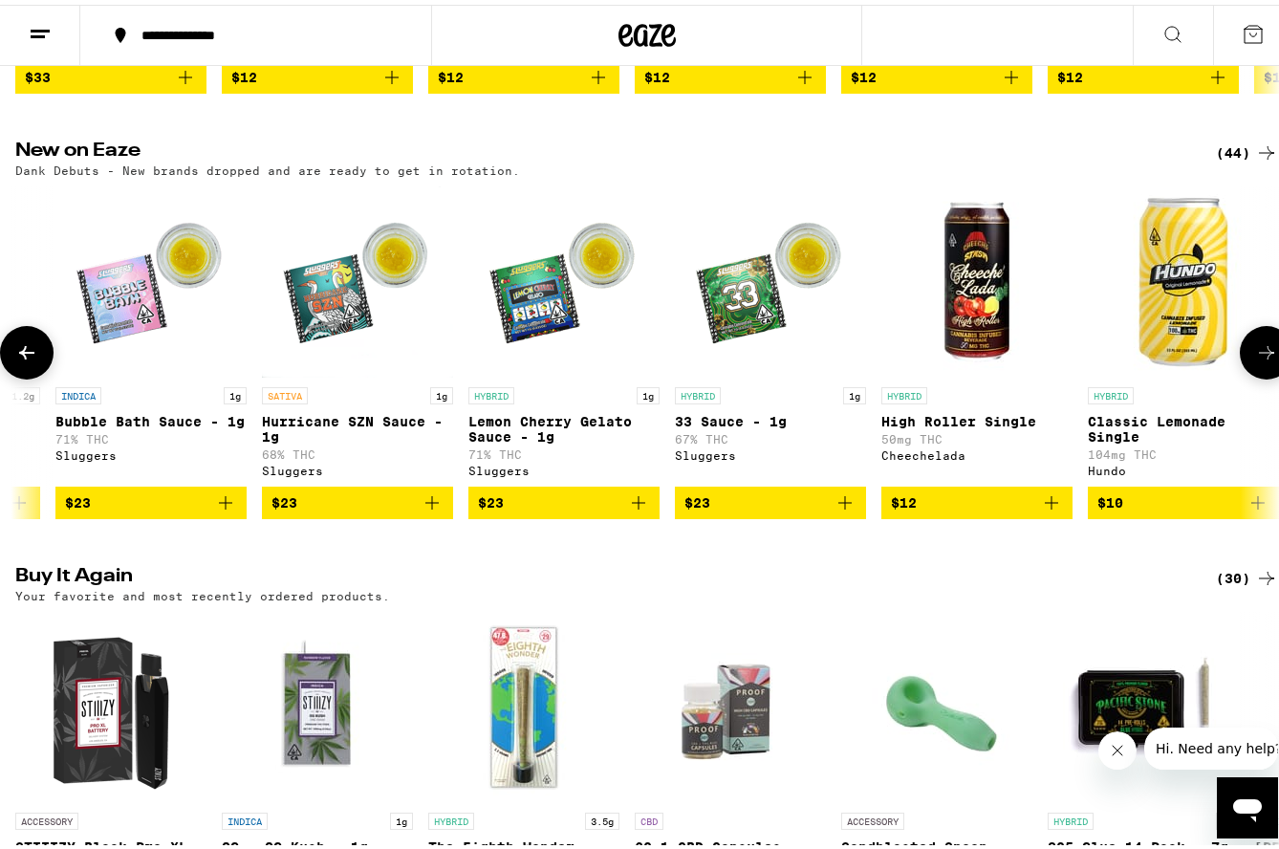
scroll to position [0, 1040]
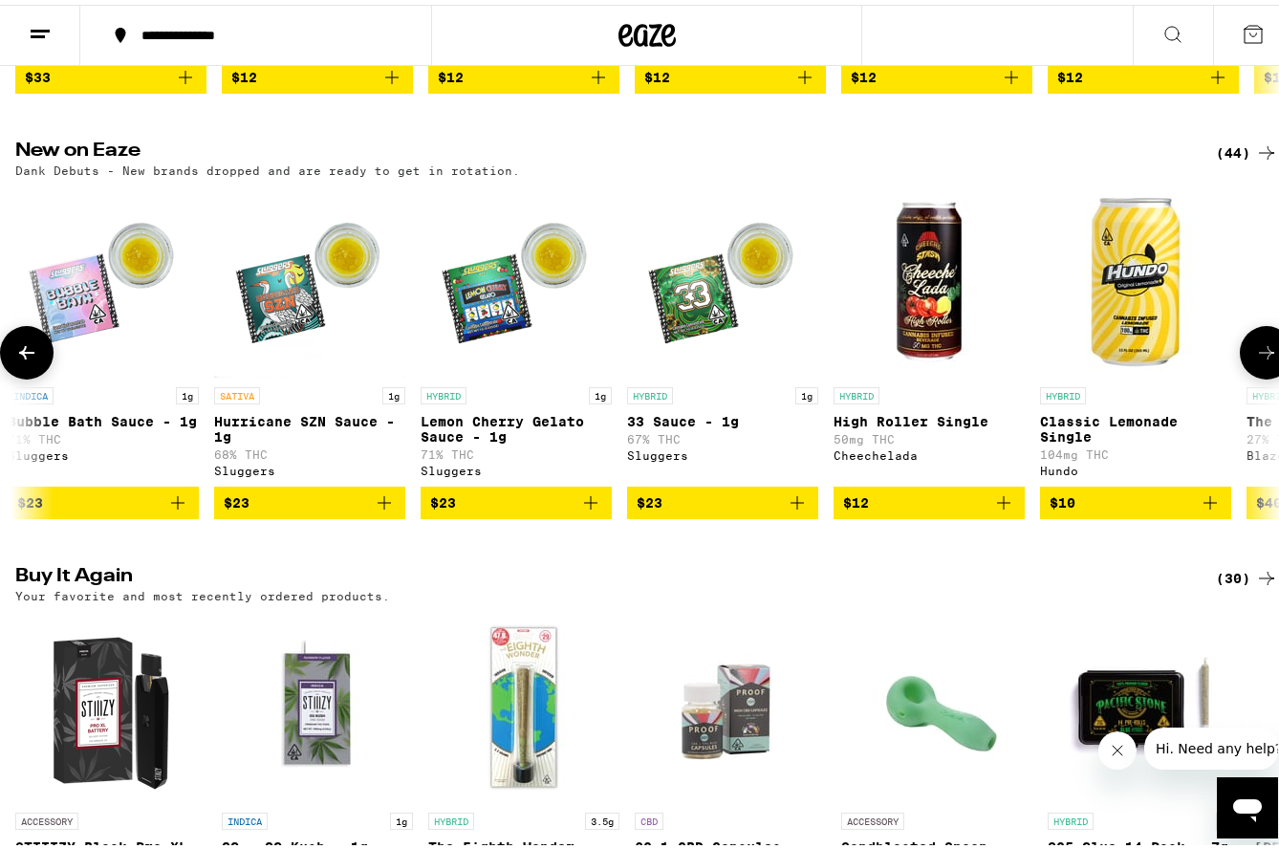
click at [1255, 359] on icon at bounding box center [1266, 347] width 23 height 23
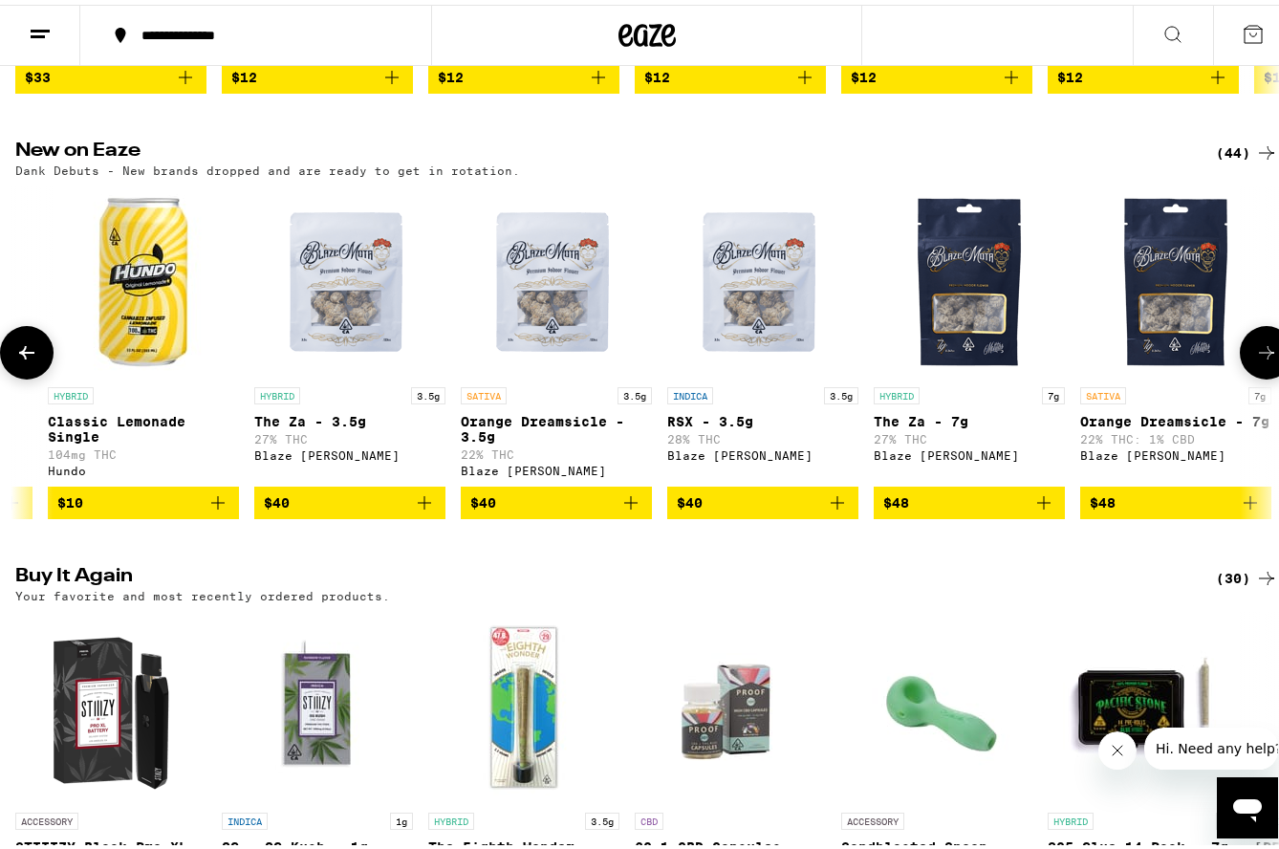
scroll to position [0, 2080]
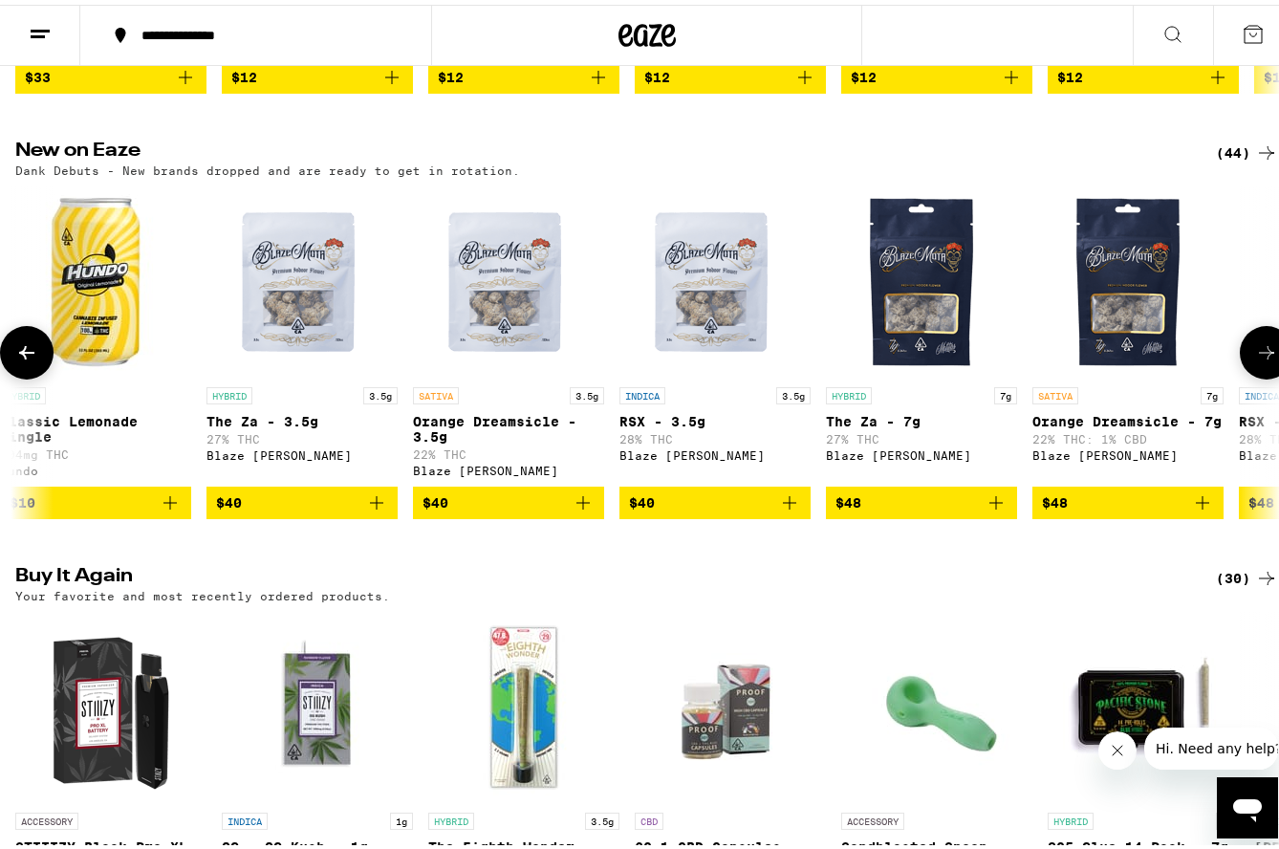
click at [1255, 359] on icon at bounding box center [1266, 347] width 23 height 23
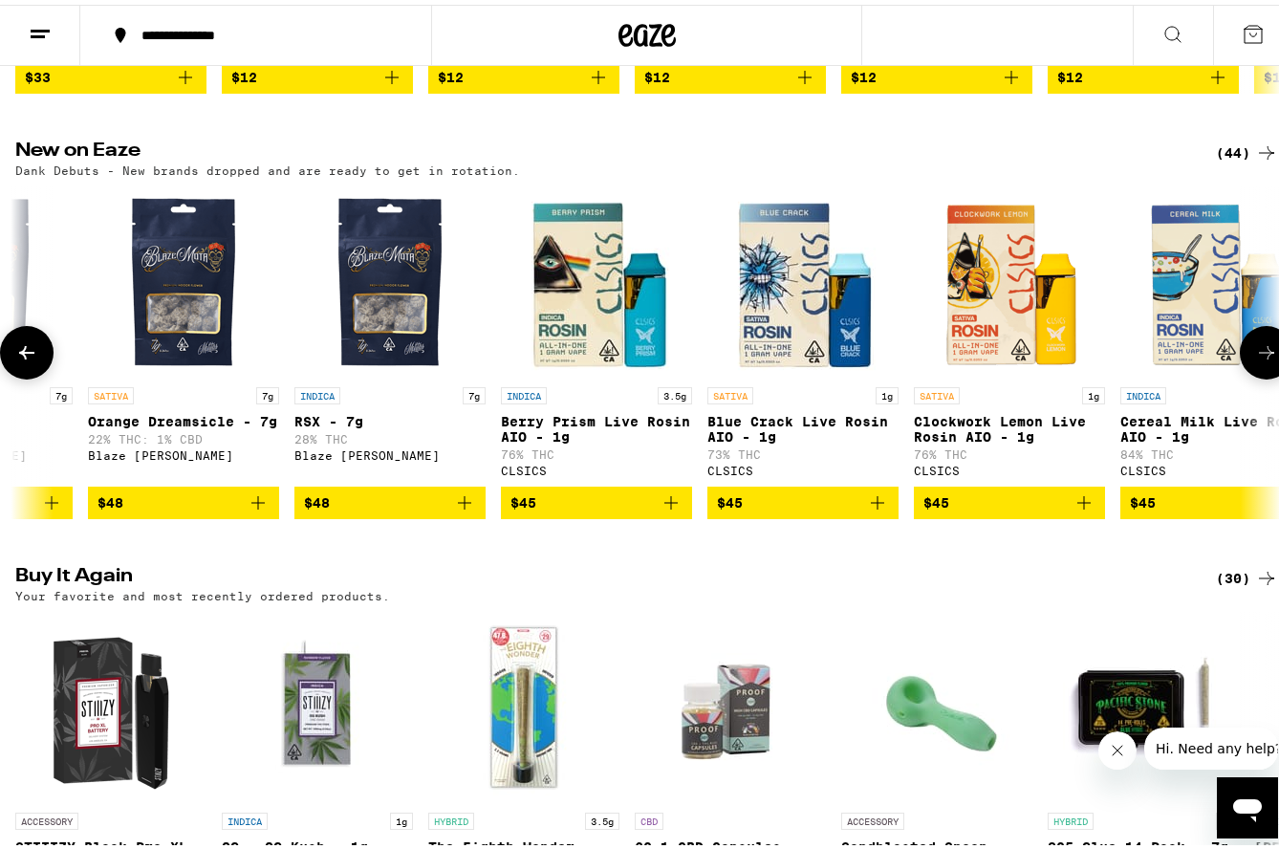
scroll to position [0, 3120]
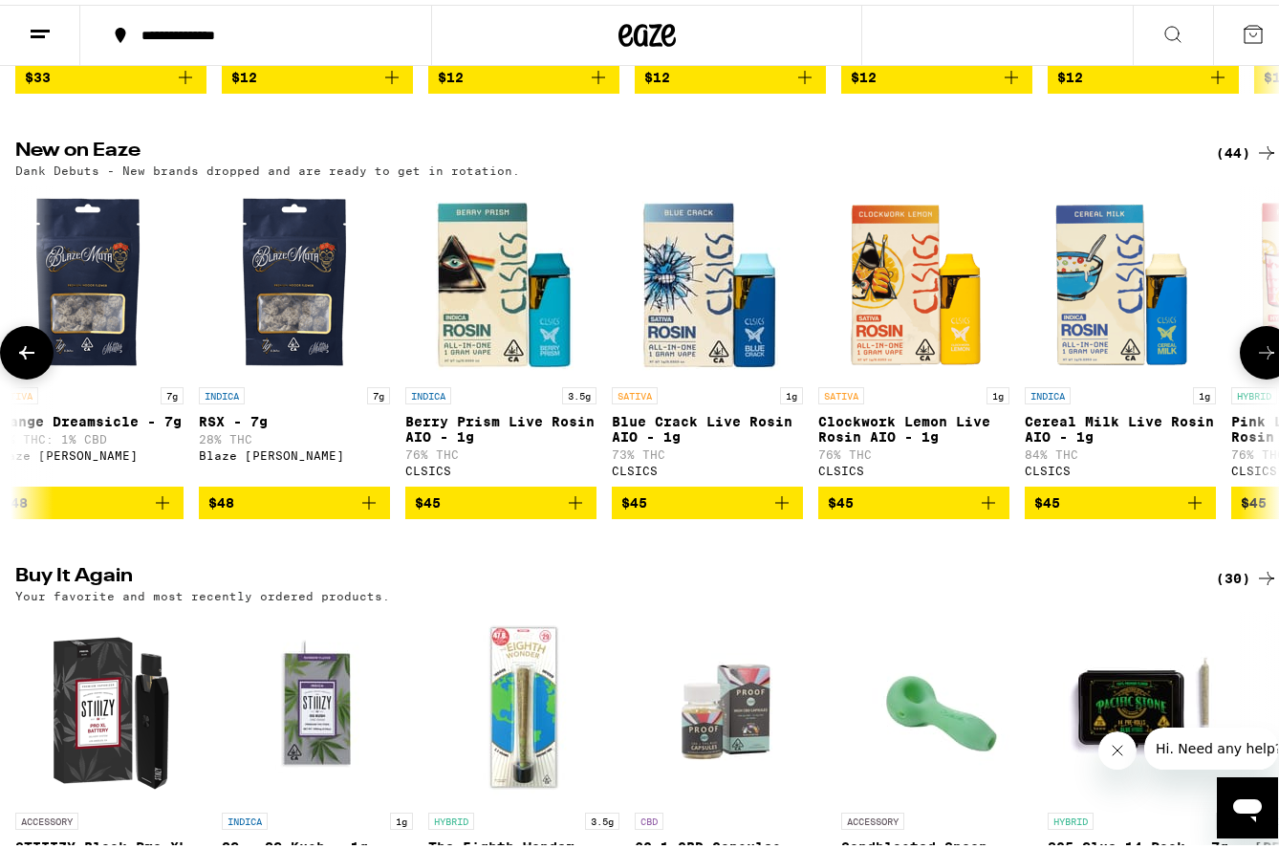
click at [1255, 359] on icon at bounding box center [1266, 347] width 23 height 23
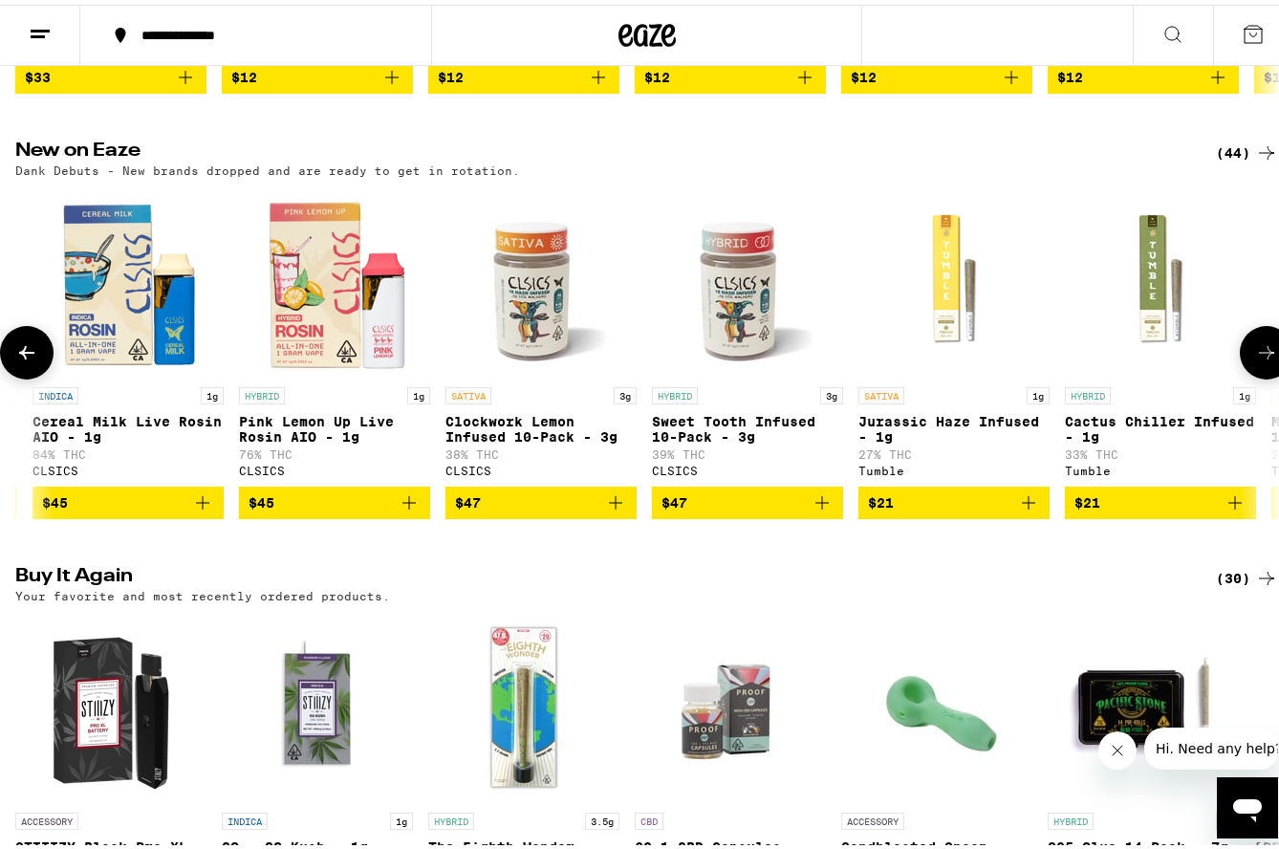
scroll to position [0, 4160]
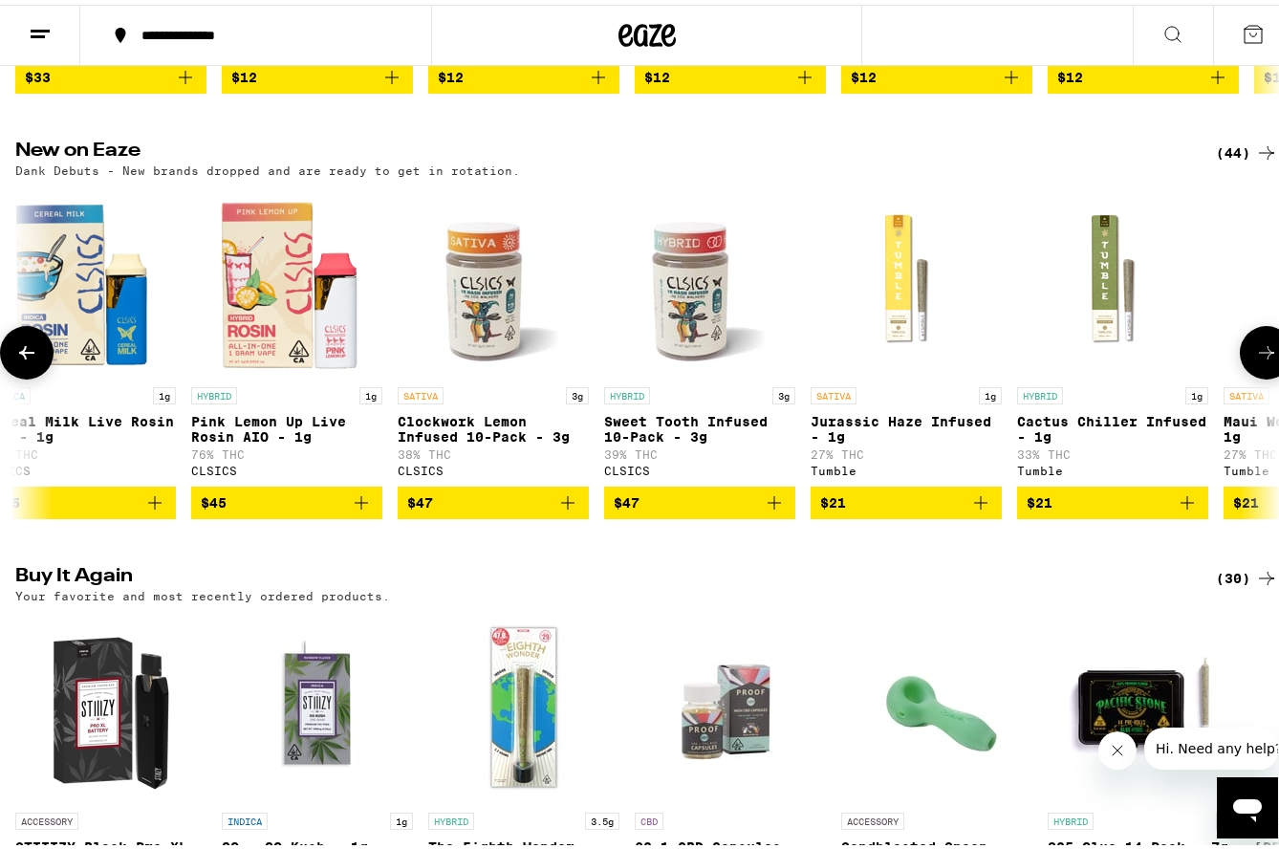
click at [1259, 355] on icon at bounding box center [1266, 347] width 15 height 13
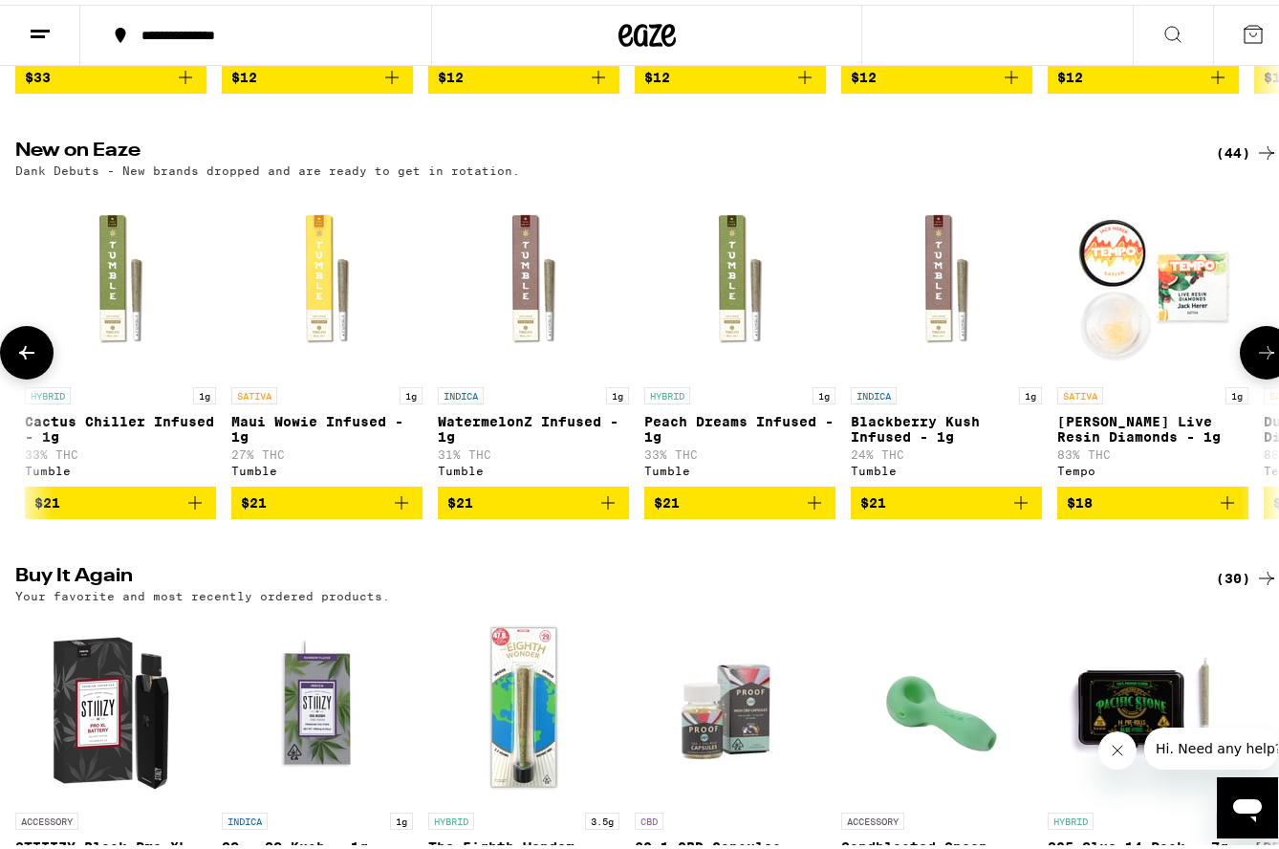
scroll to position [0, 5200]
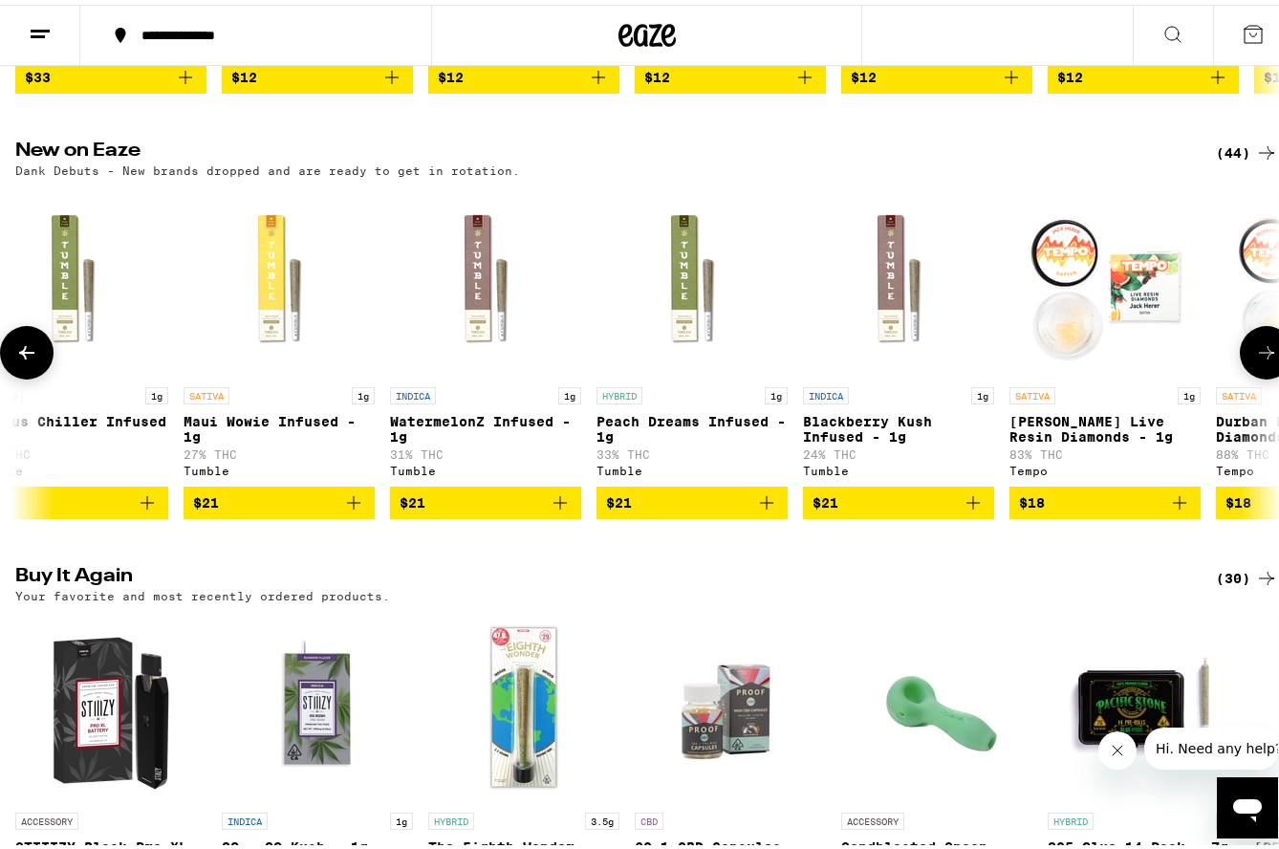
click at [1259, 355] on icon at bounding box center [1266, 347] width 15 height 13
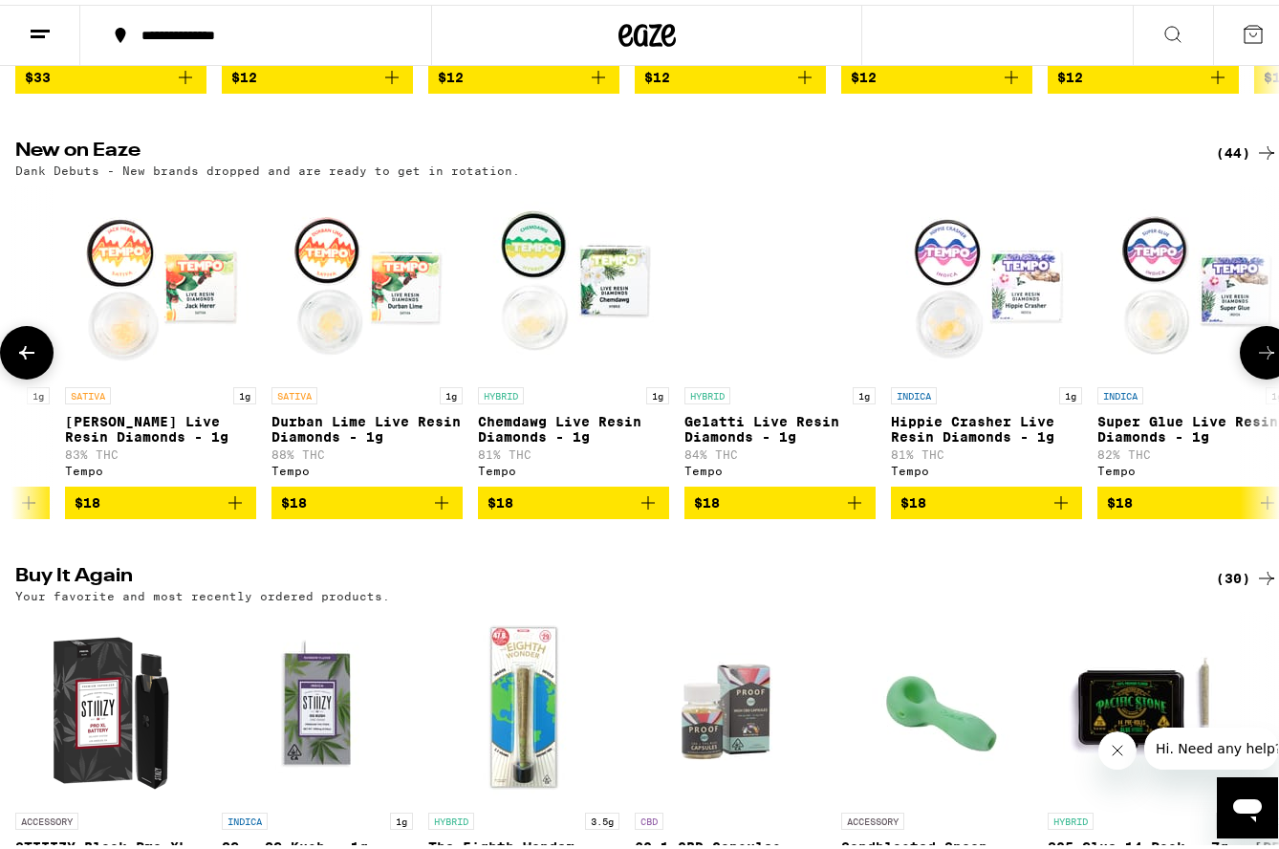
scroll to position [0, 6240]
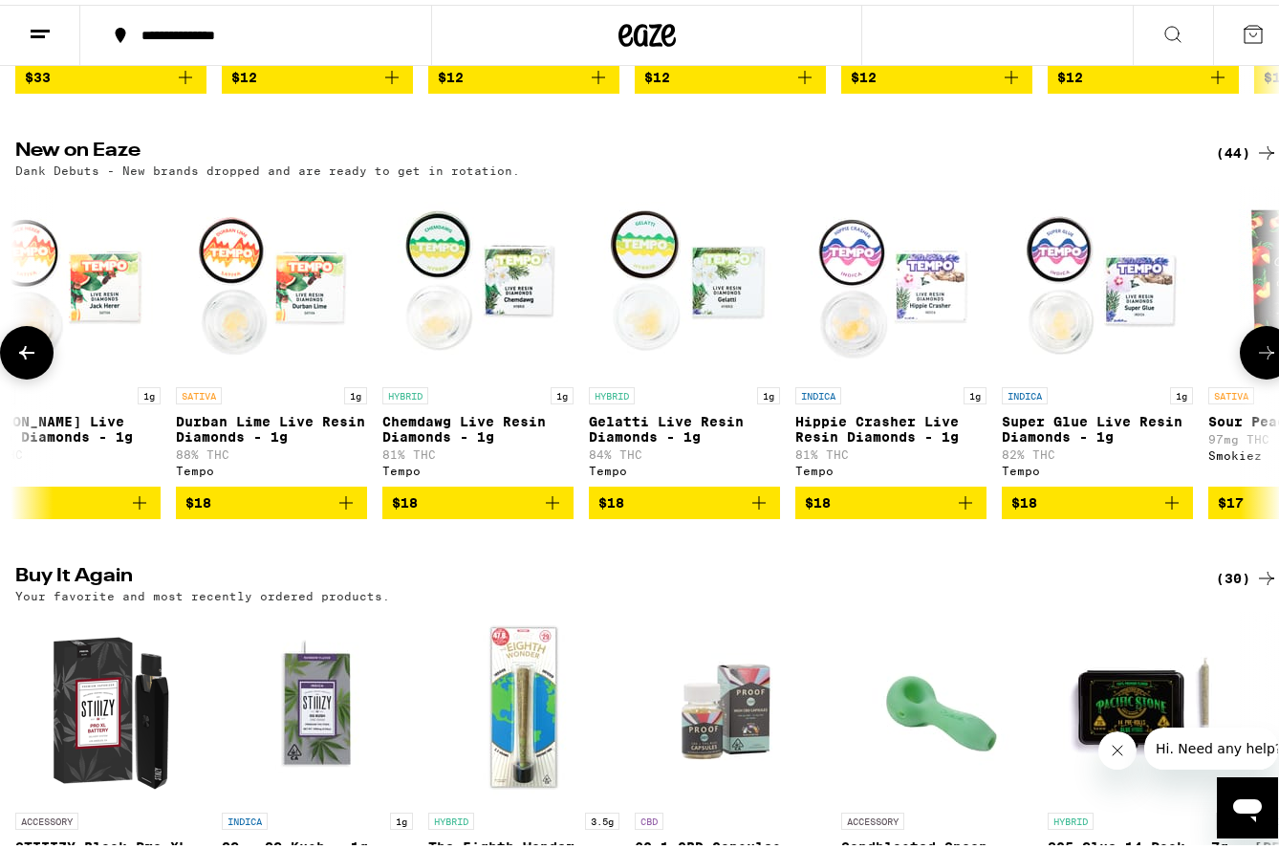
click at [1259, 355] on icon at bounding box center [1266, 347] width 15 height 13
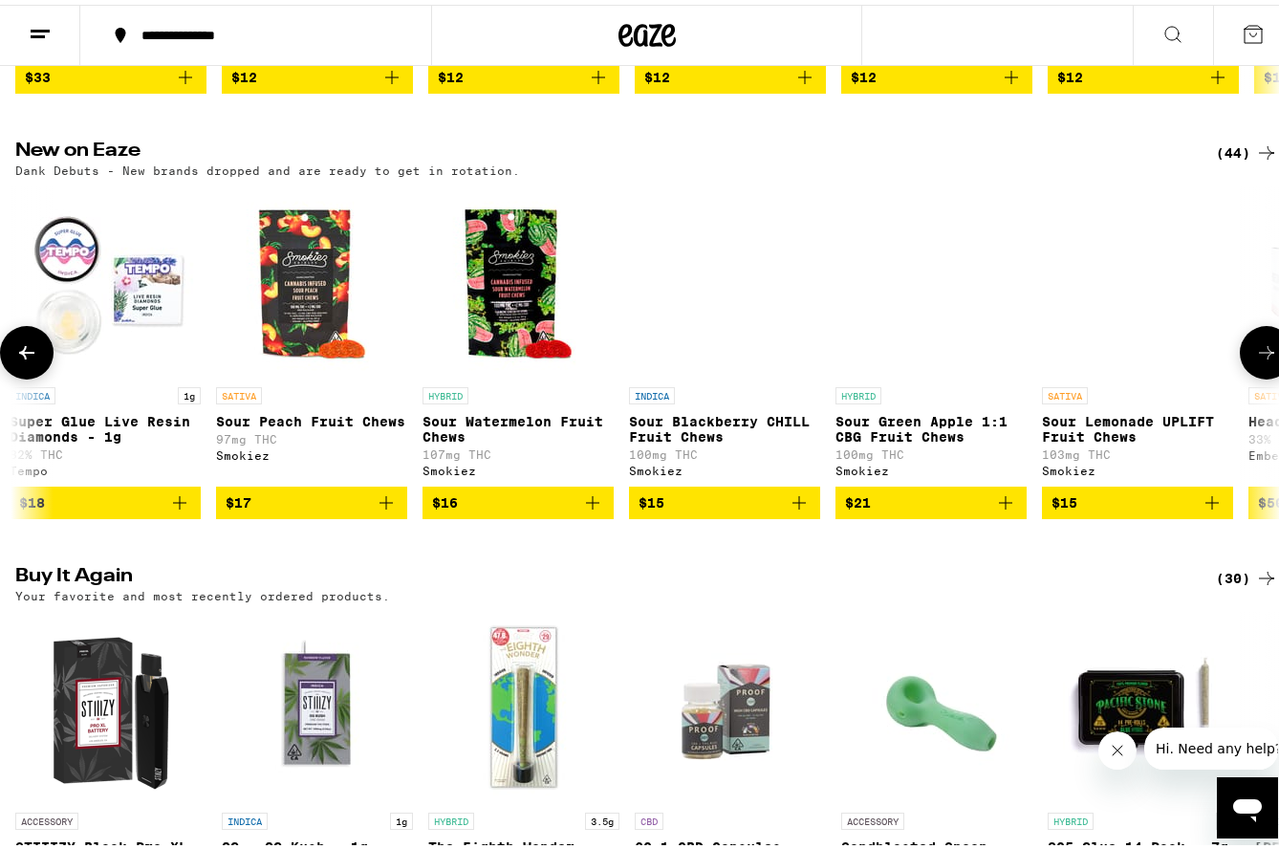
scroll to position [0, 7280]
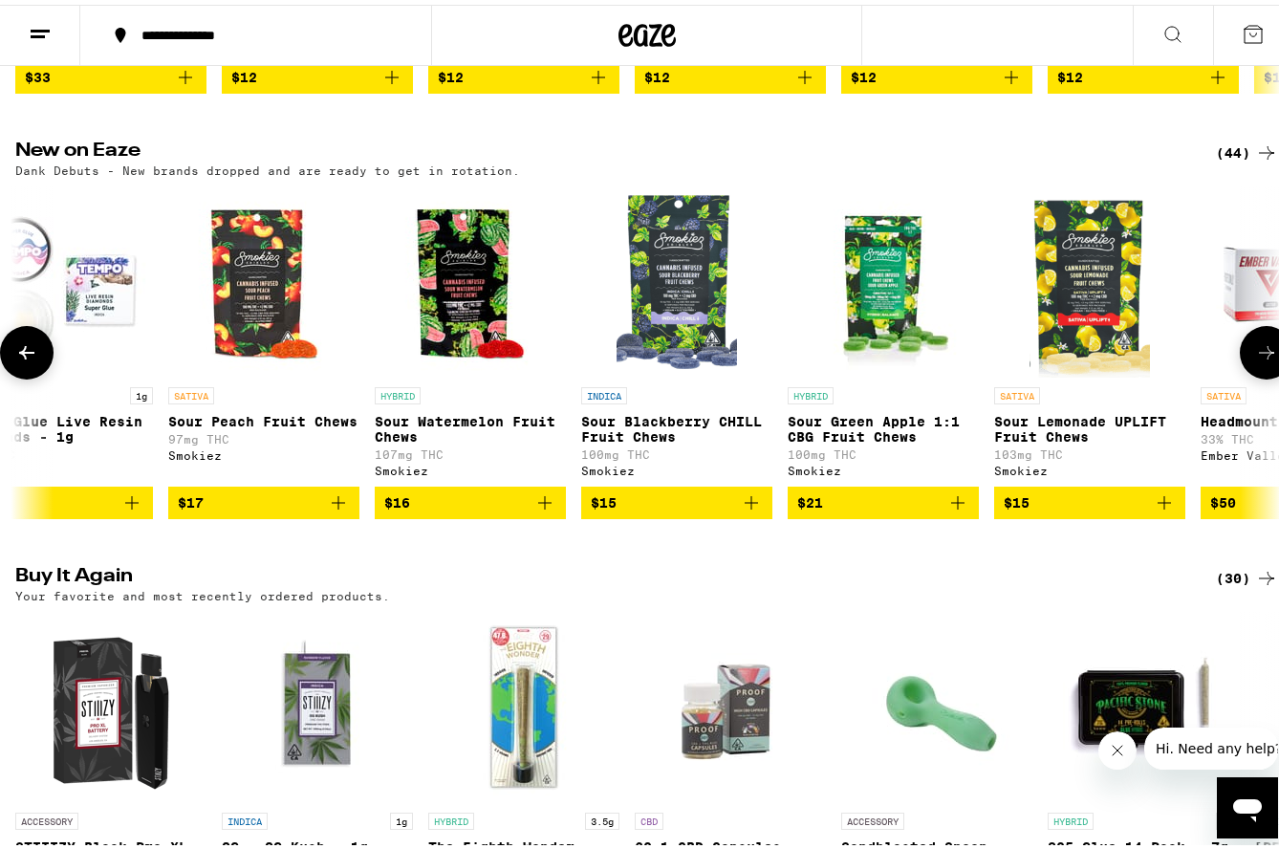
click at [1259, 355] on icon at bounding box center [1266, 347] width 15 height 13
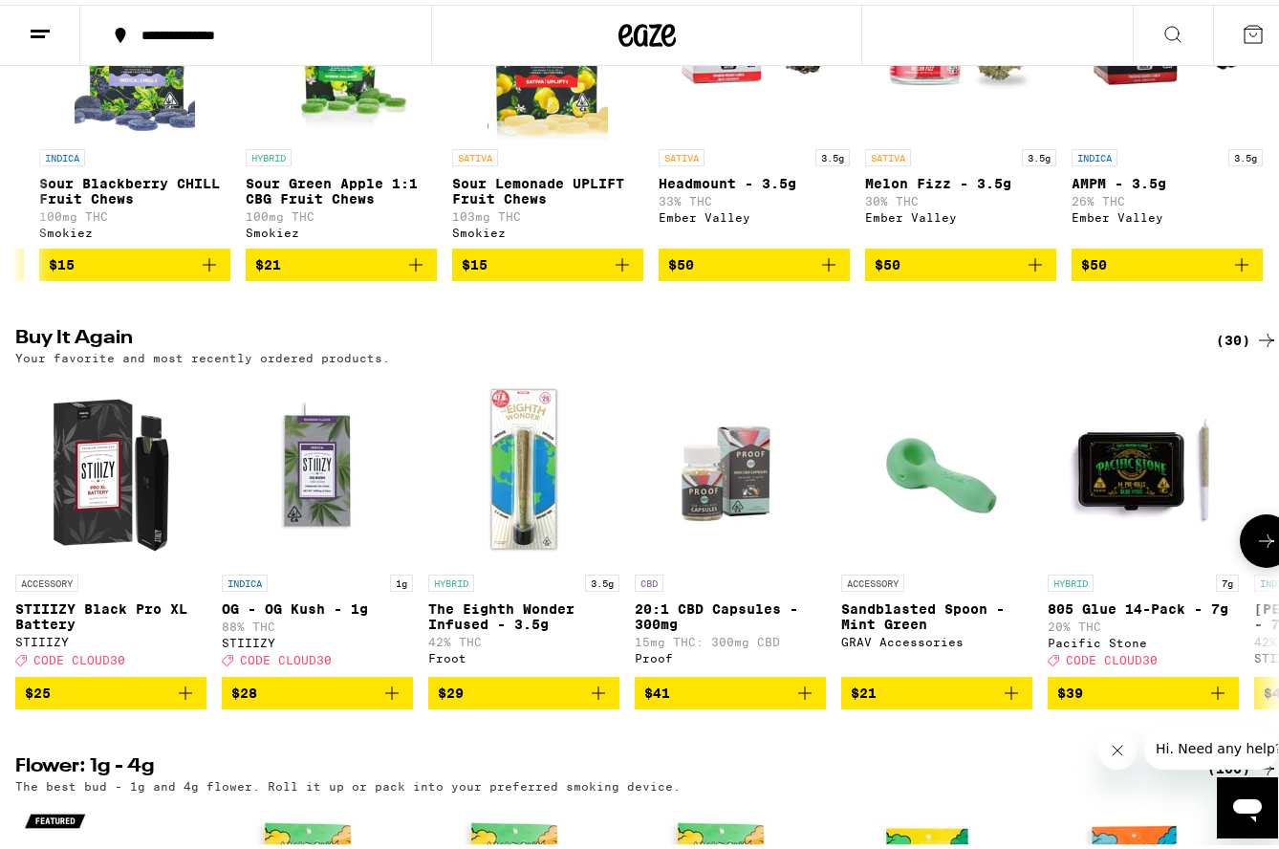
scroll to position [2007, 0]
